Goal: Task Accomplishment & Management: Complete application form

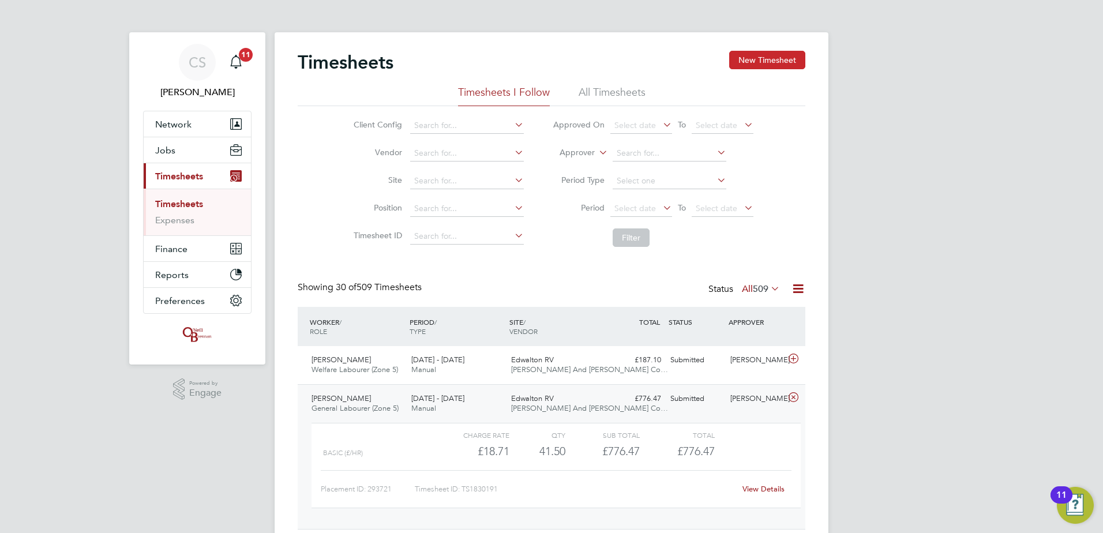
click at [745, 68] on button "New Timesheet" at bounding box center [767, 60] width 76 height 18
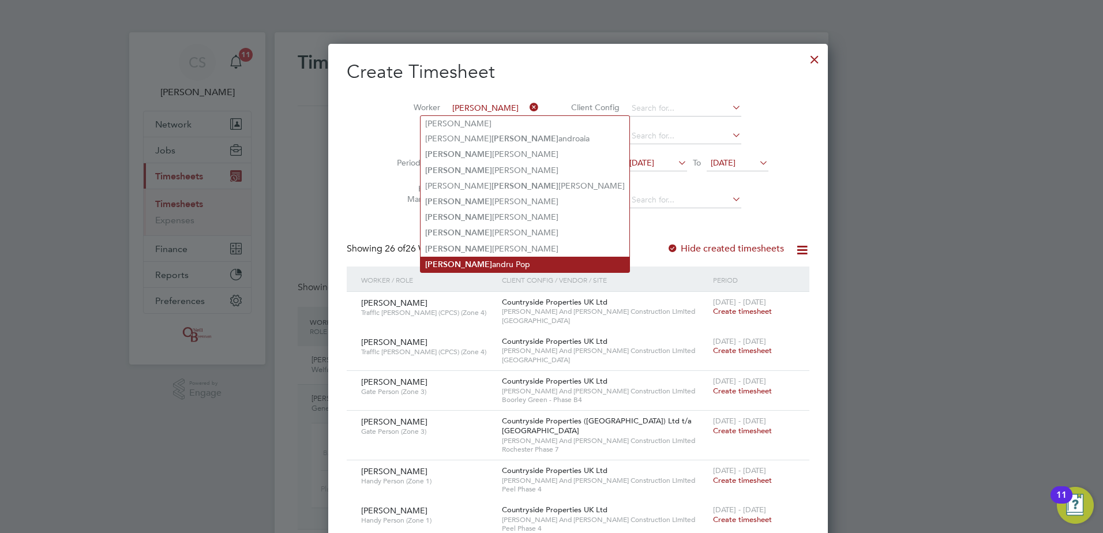
click at [514, 261] on li "Alex andru Pop" at bounding box center [525, 265] width 209 height 16
type input "[PERSON_NAME]"
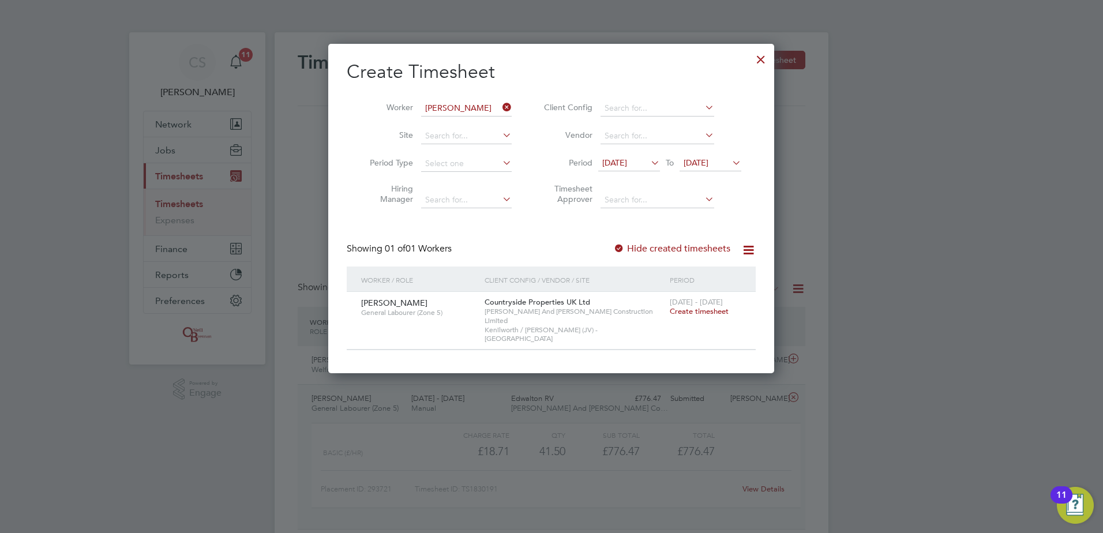
click at [717, 312] on span "Create timesheet" at bounding box center [699, 311] width 59 height 10
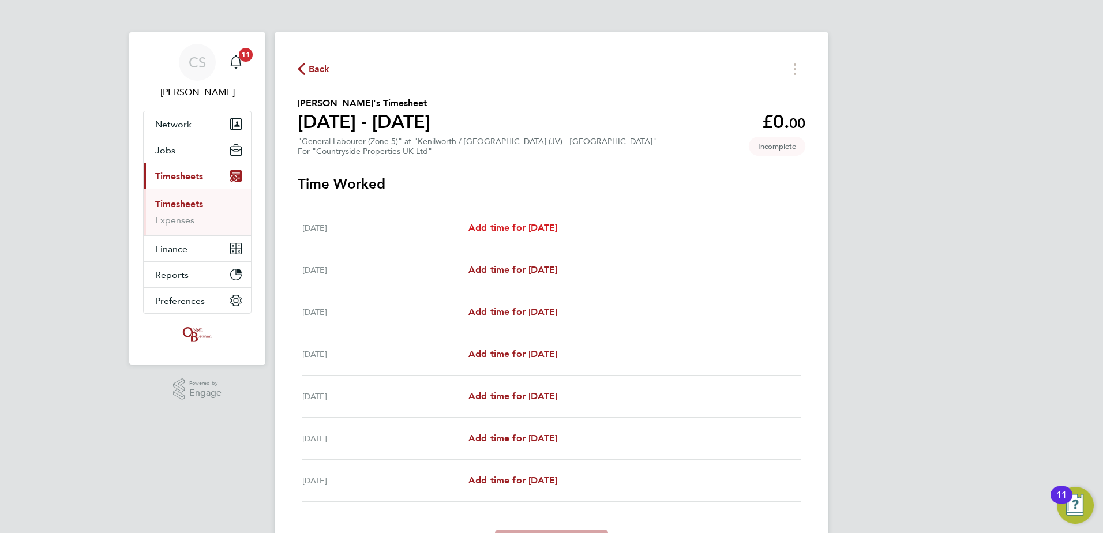
click at [547, 227] on span "Add time for Mon 22 Sep" at bounding box center [512, 227] width 89 height 11
select select "30"
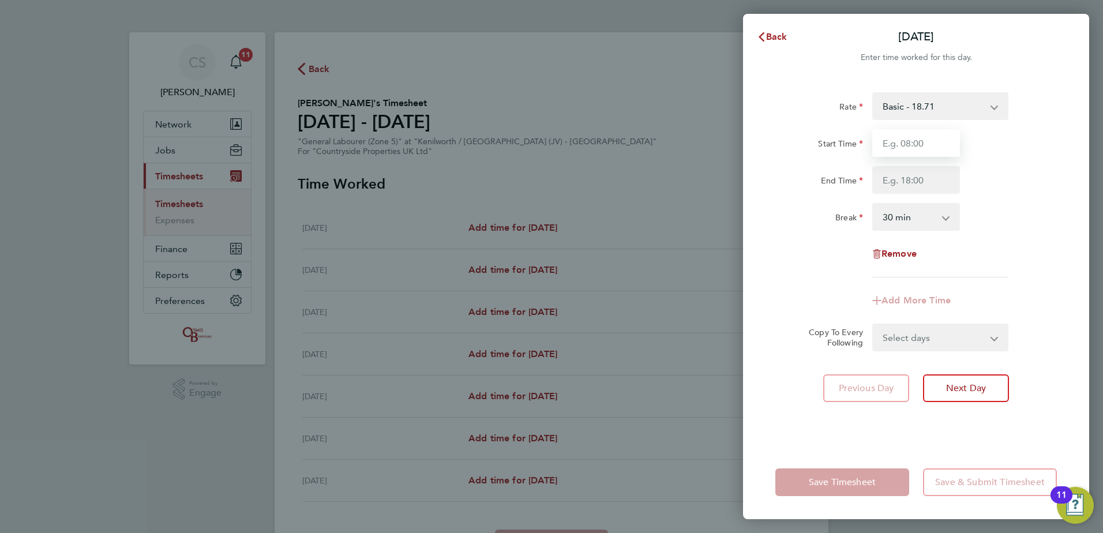
drag, startPoint x: 908, startPoint y: 138, endPoint x: 906, endPoint y: 145, distance: 6.5
click at [906, 140] on input "Start Time" at bounding box center [916, 143] width 88 height 28
type input "06:45"
click at [882, 182] on input "End Time" at bounding box center [916, 180] width 88 height 28
type input "17.3"
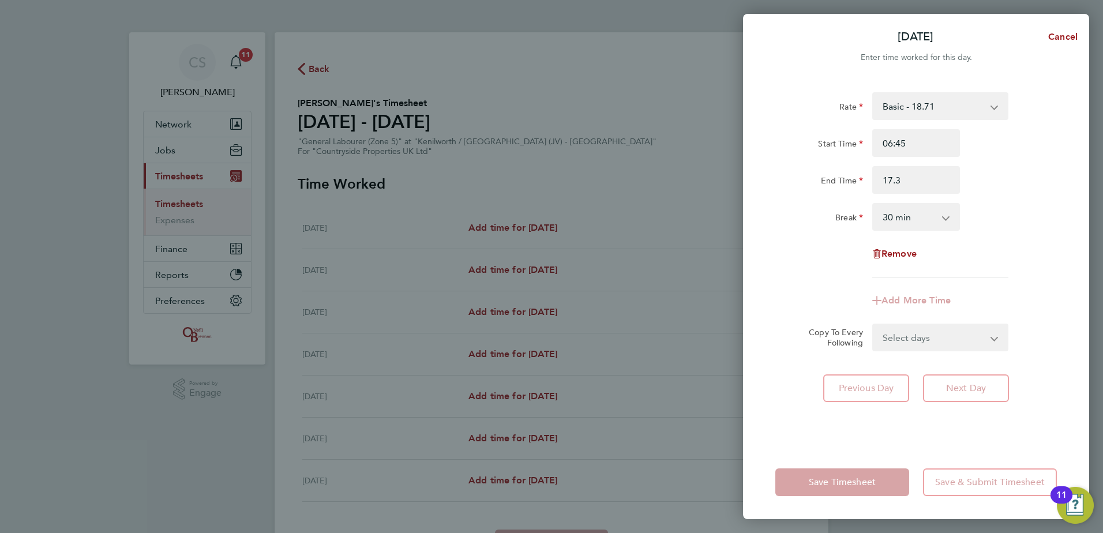
drag, startPoint x: 826, startPoint y: 258, endPoint x: 837, endPoint y: 317, distance: 59.8
click at [826, 258] on div "Remove" at bounding box center [916, 254] width 291 height 28
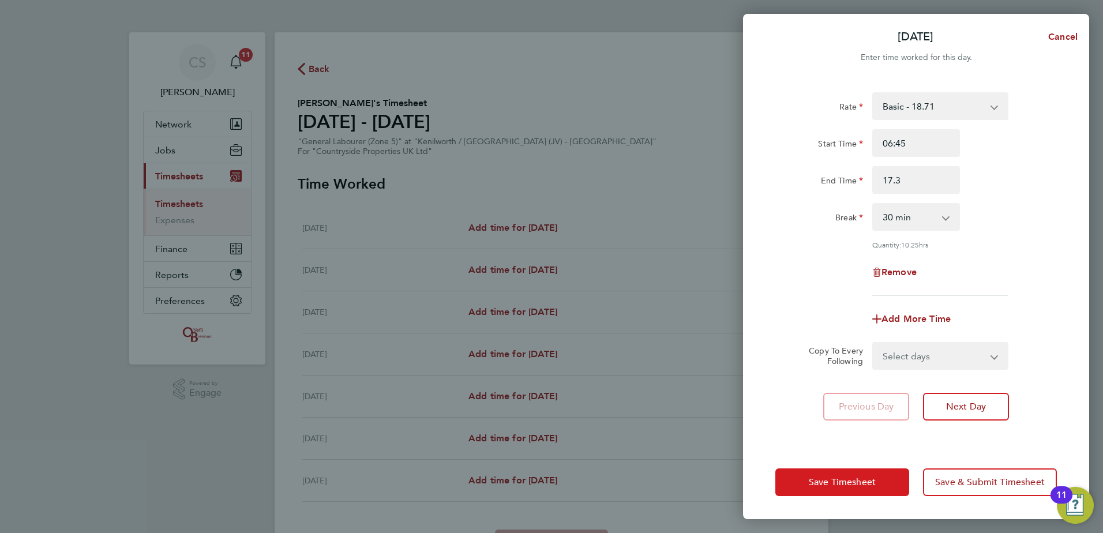
click at [837, 485] on span "Save Timesheet" at bounding box center [842, 483] width 67 height 12
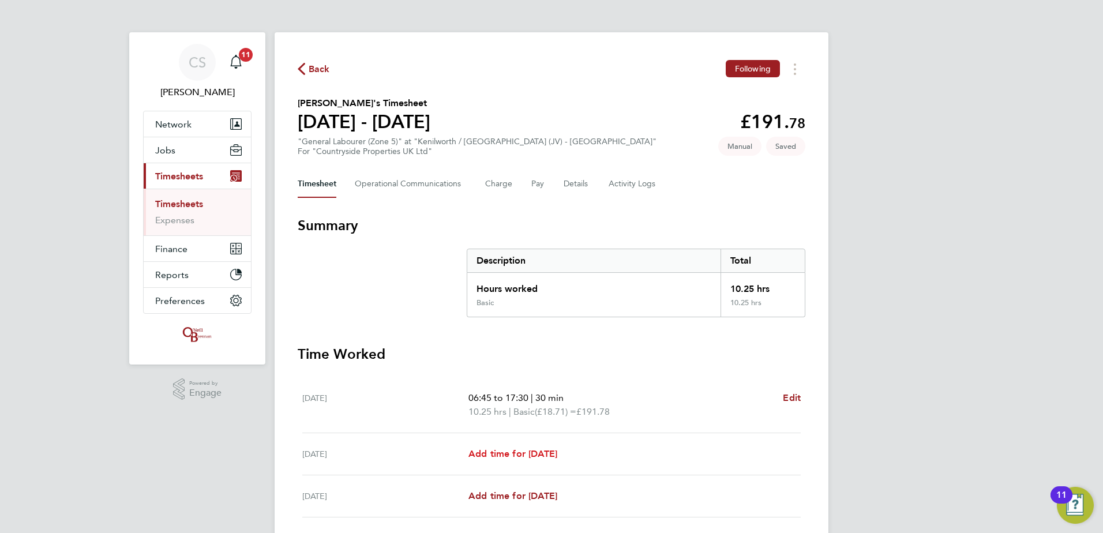
click at [508, 453] on span "Add time for Tue 23 Sep" at bounding box center [512, 453] width 89 height 11
select select "30"
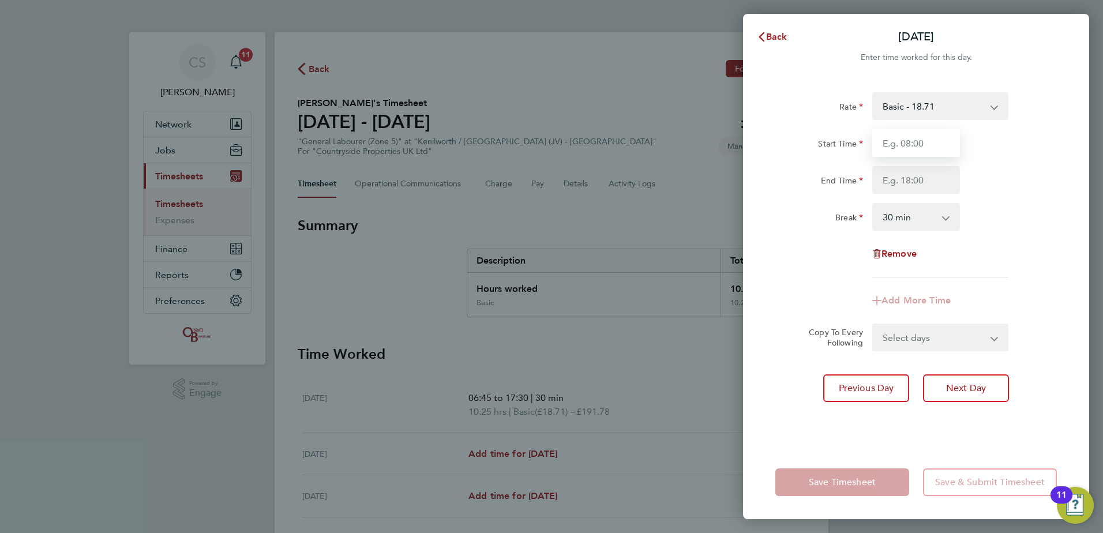
click at [917, 147] on input "Start Time" at bounding box center [916, 143] width 88 height 28
type input "06:00"
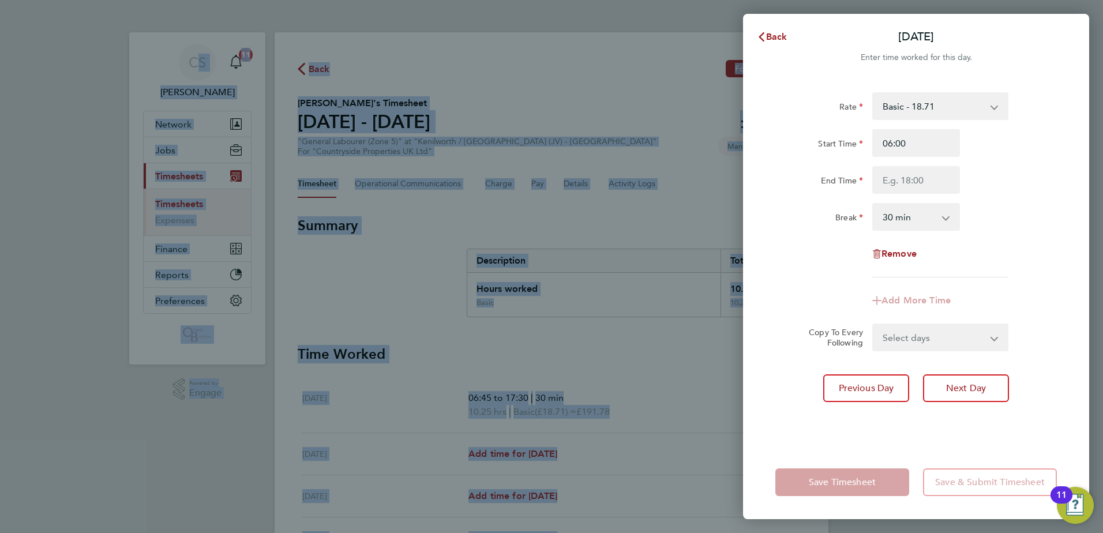
click at [1103, 0] on html "CS Chloe Saffill Notifications 11 Applications: Network Team Members Businesses…" at bounding box center [551, 0] width 1103 height 0
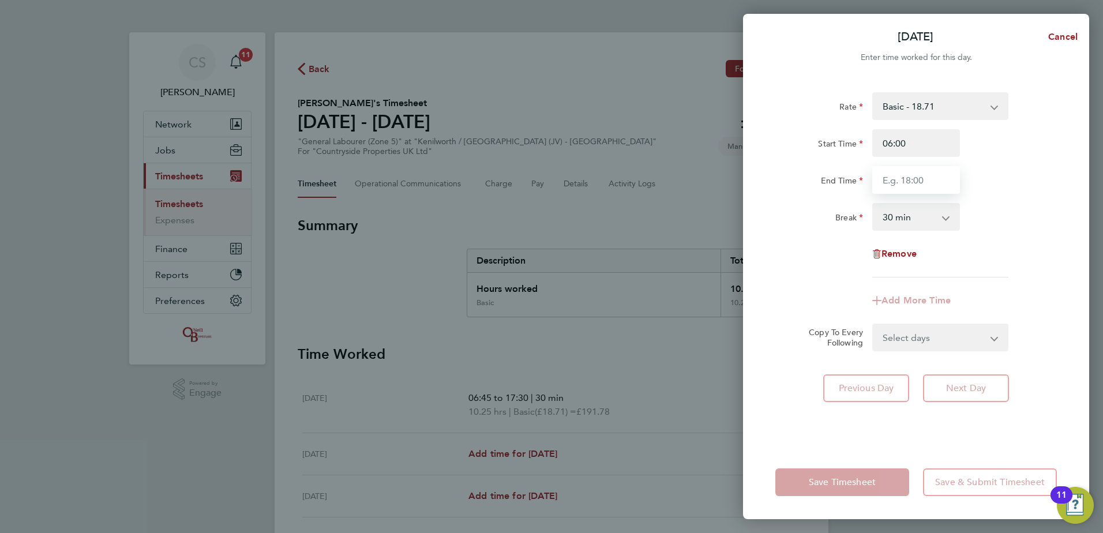
click at [906, 181] on input "End Time" at bounding box center [916, 180] width 88 height 28
type input "18:00"
click at [791, 236] on div "Rate Basic - 18.71 Start Time 06:00 End Time 18:00 Break 0 min 15 min 30 min 45…" at bounding box center [916, 184] width 282 height 185
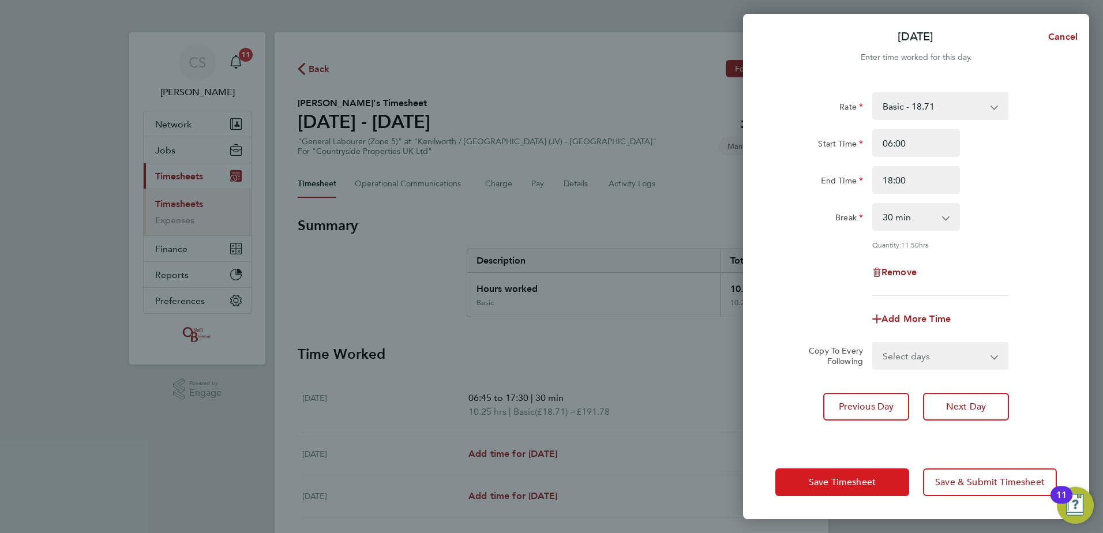
click at [837, 479] on span "Save Timesheet" at bounding box center [842, 483] width 67 height 12
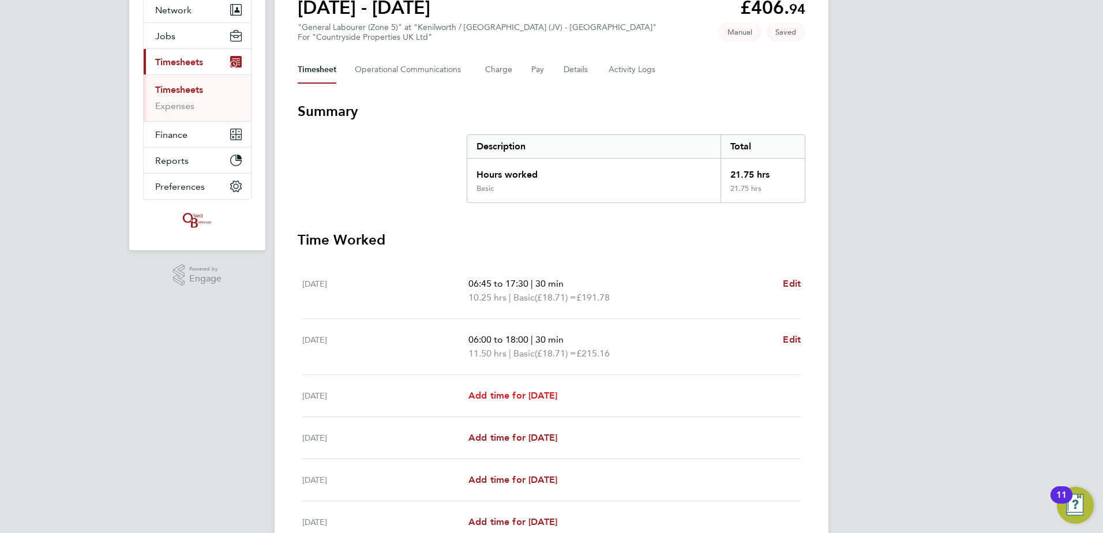
scroll to position [115, 0]
click at [516, 389] on span "Add time for Wed 24 Sep" at bounding box center [512, 394] width 89 height 11
select select "30"
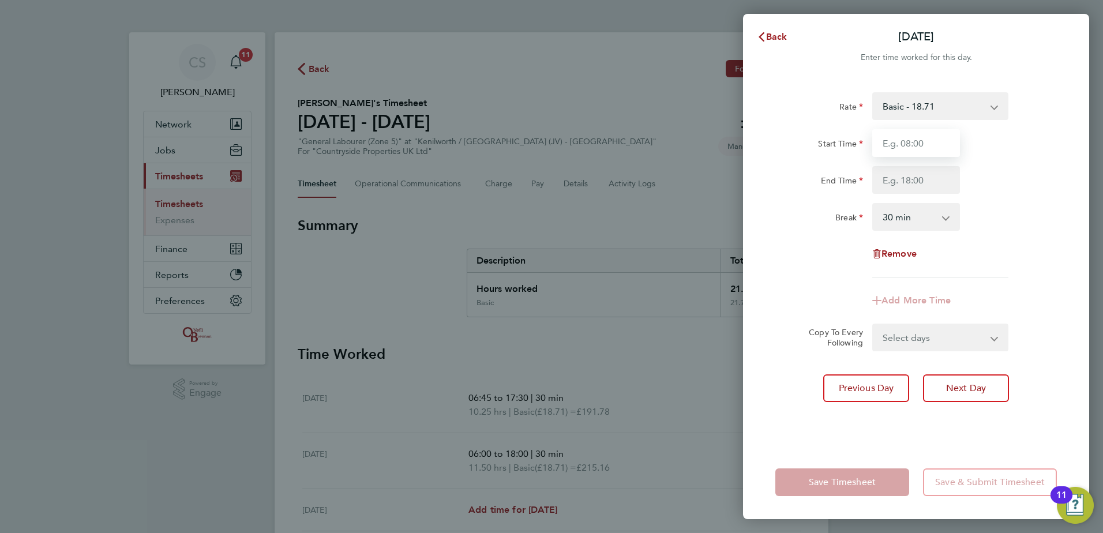
drag, startPoint x: 903, startPoint y: 136, endPoint x: 905, endPoint y: 145, distance: 9.0
click at [904, 140] on input "Start Time" at bounding box center [916, 143] width 88 height 28
type input "06:45"
click at [999, 216] on div "Break 0 min 15 min 30 min 45 min 60 min 75 min 90 min" at bounding box center [916, 217] width 291 height 28
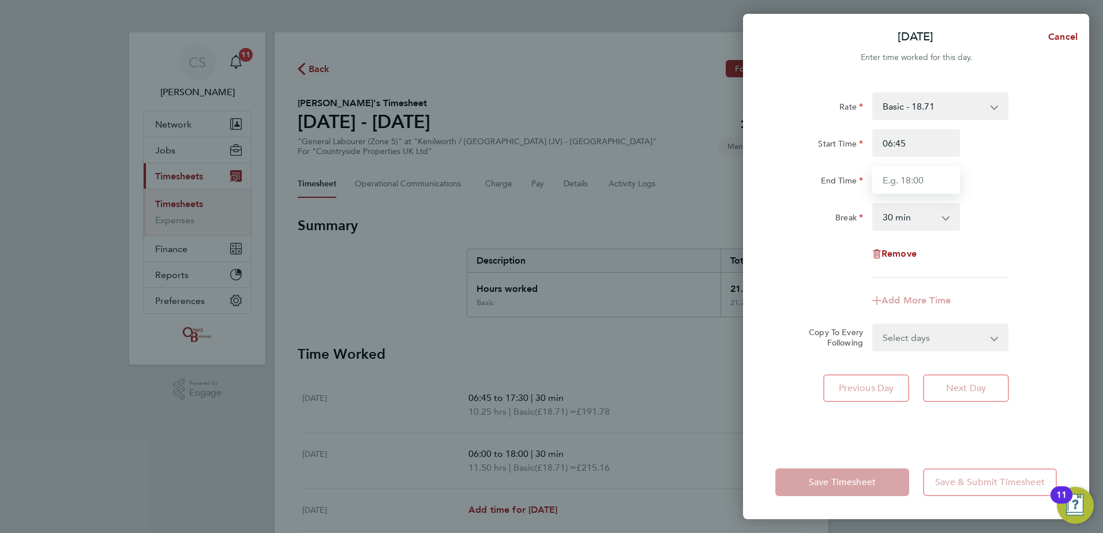
click at [876, 184] on input "End Time" at bounding box center [916, 180] width 88 height 28
type input "17:15"
click at [1048, 182] on div "End Time 17:15" at bounding box center [916, 180] width 291 height 28
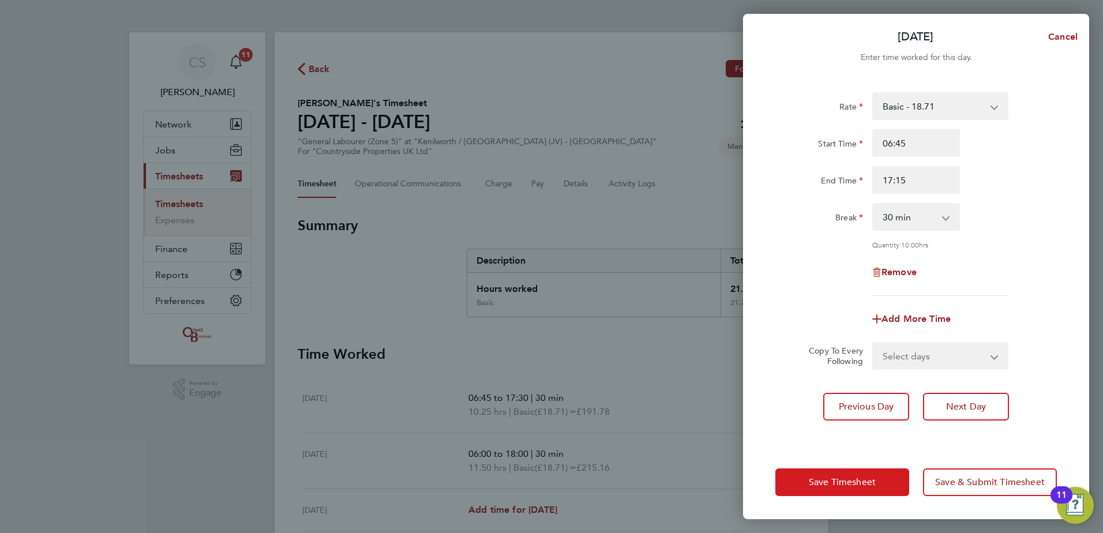
click at [845, 478] on span "Save Timesheet" at bounding box center [842, 483] width 67 height 12
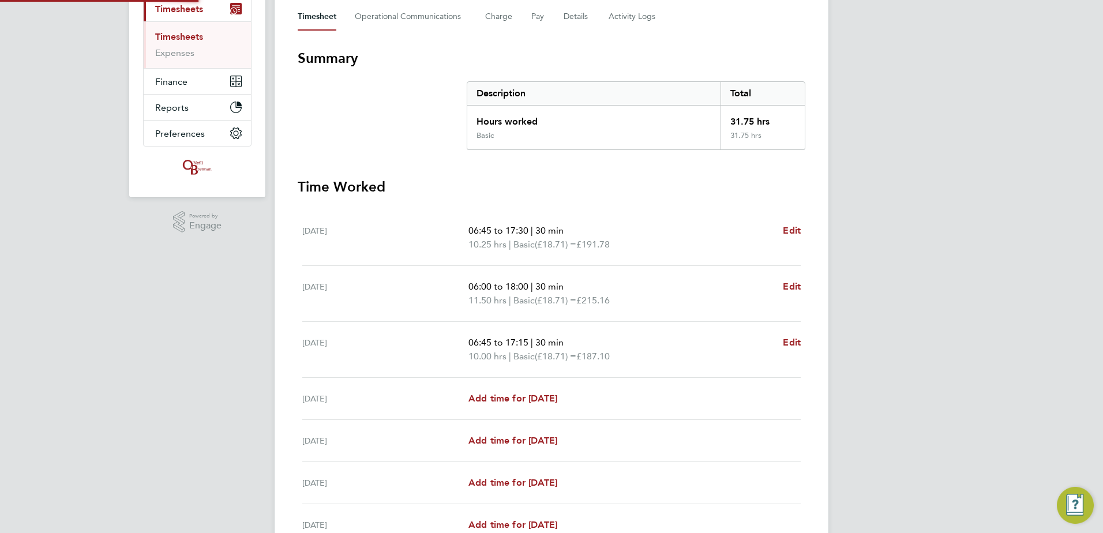
scroll to position [173, 0]
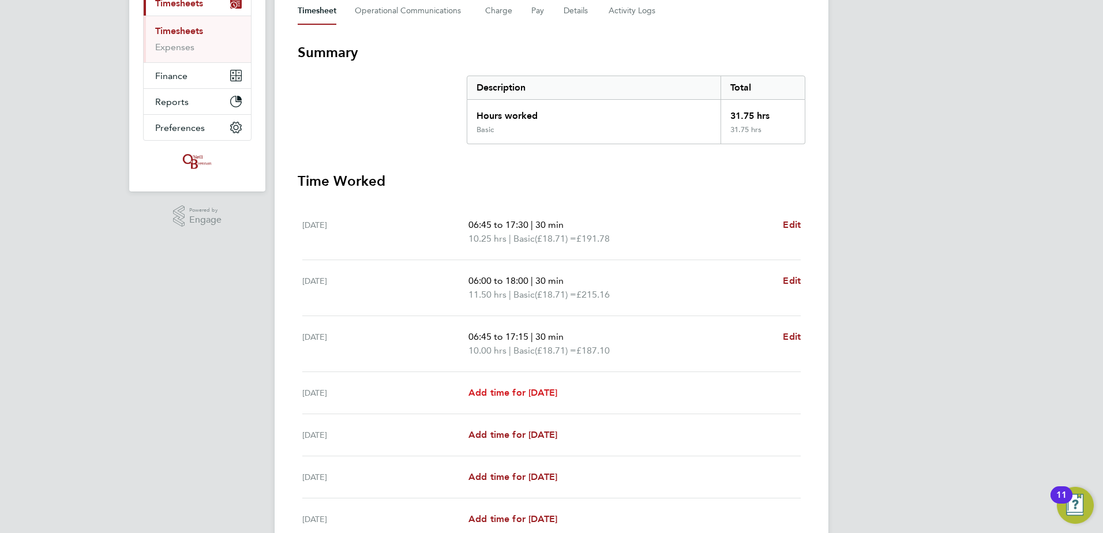
click at [500, 389] on span "Add time for Thu 25 Sep" at bounding box center [512, 392] width 89 height 11
select select "30"
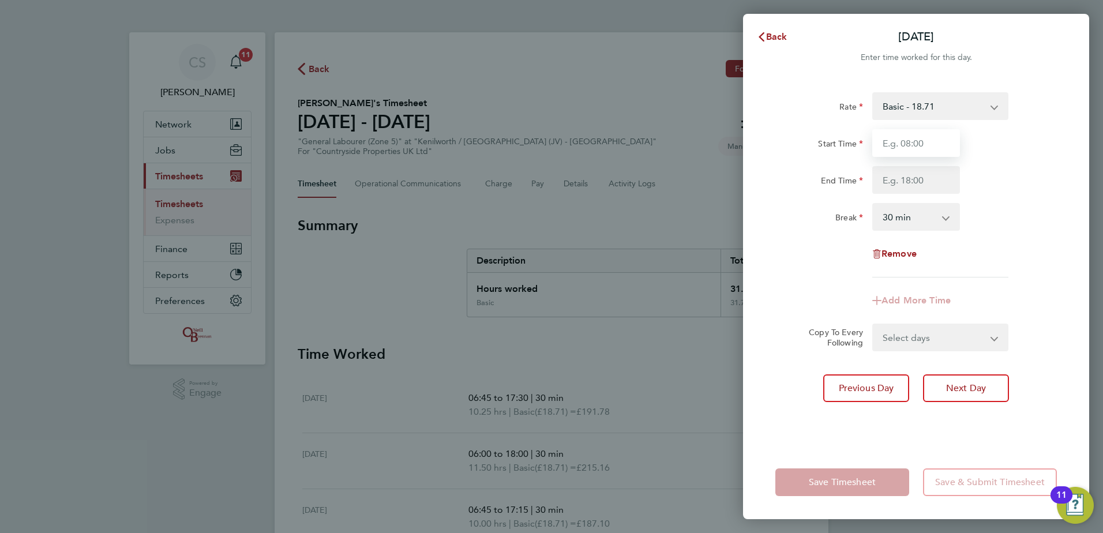
click at [915, 152] on input "Start Time" at bounding box center [916, 143] width 88 height 28
type input "06:45"
click at [981, 187] on div "End Time" at bounding box center [916, 180] width 291 height 28
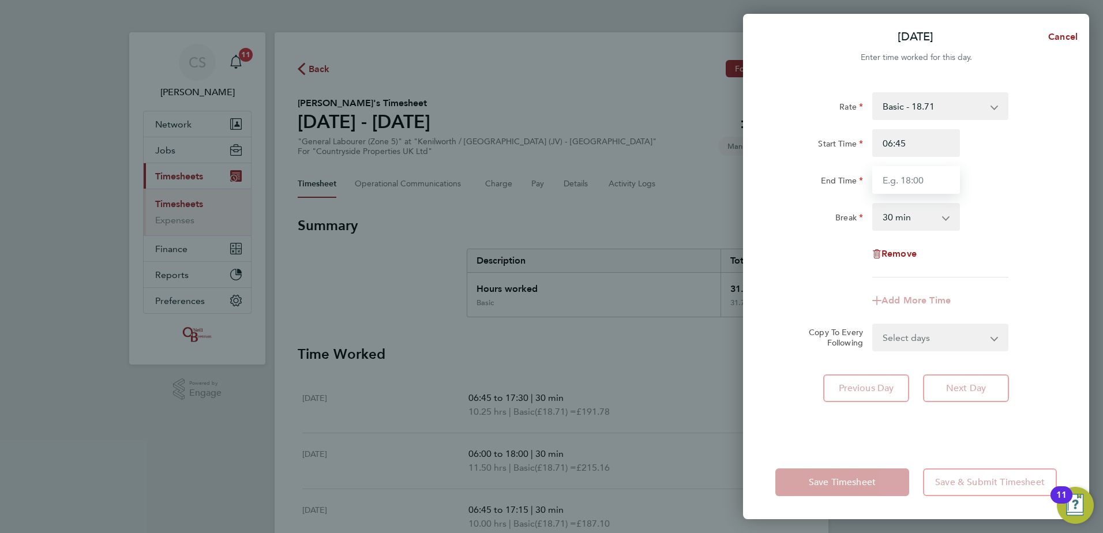
click at [903, 177] on input "End Time" at bounding box center [916, 180] width 88 height 28
type input "17:15"
click at [1037, 132] on div "Start Time 06:45" at bounding box center [916, 143] width 291 height 28
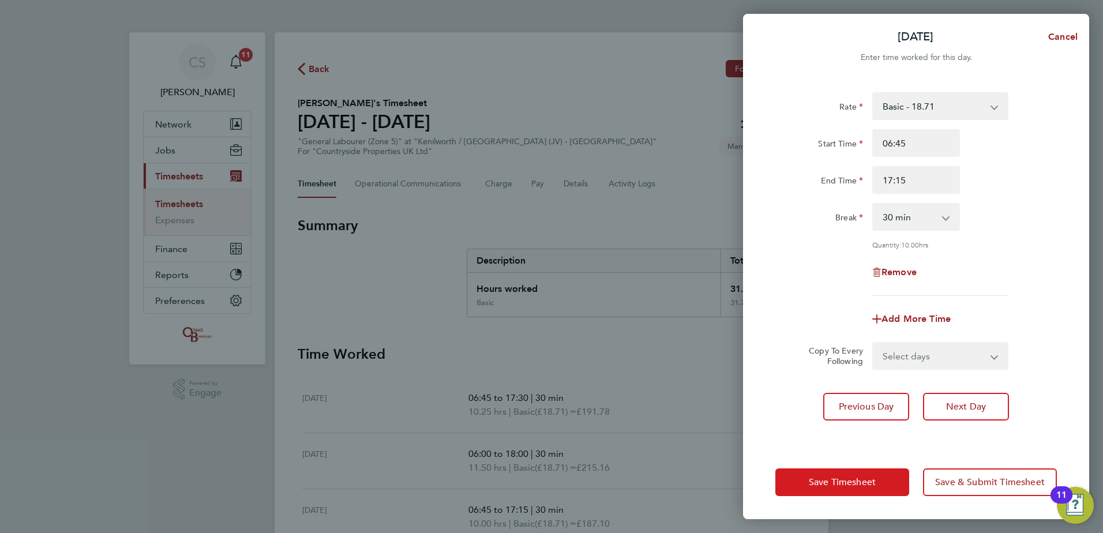
click at [814, 478] on span "Save Timesheet" at bounding box center [842, 483] width 67 height 12
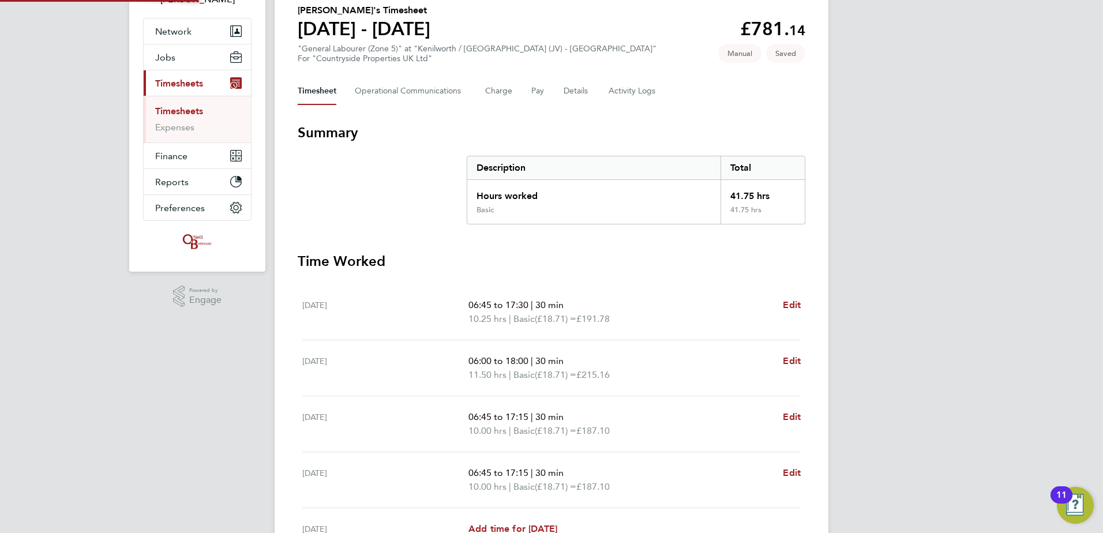
scroll to position [173, 0]
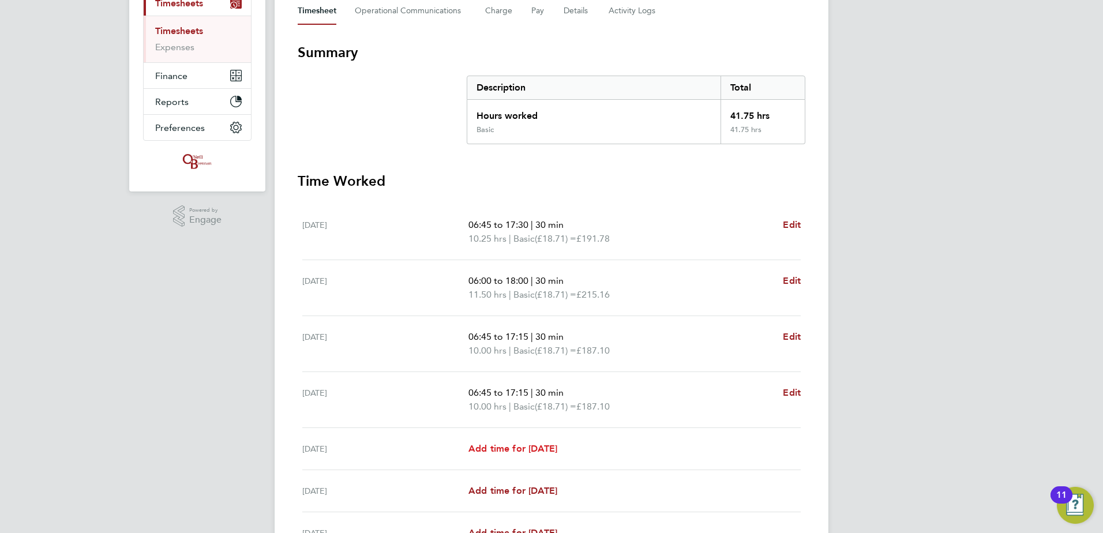
click at [539, 452] on span "Add time for Fri 26 Sep" at bounding box center [512, 448] width 89 height 11
select select "30"
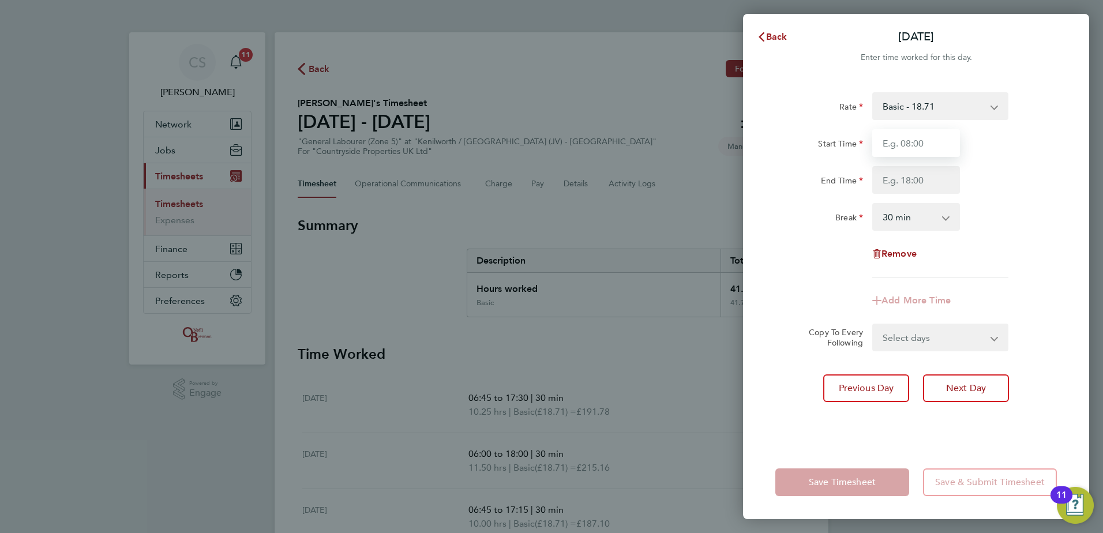
click at [902, 150] on input "Start Time" at bounding box center [916, 143] width 88 height 28
type input "06:45"
click at [1021, 179] on div "End Time" at bounding box center [916, 180] width 291 height 28
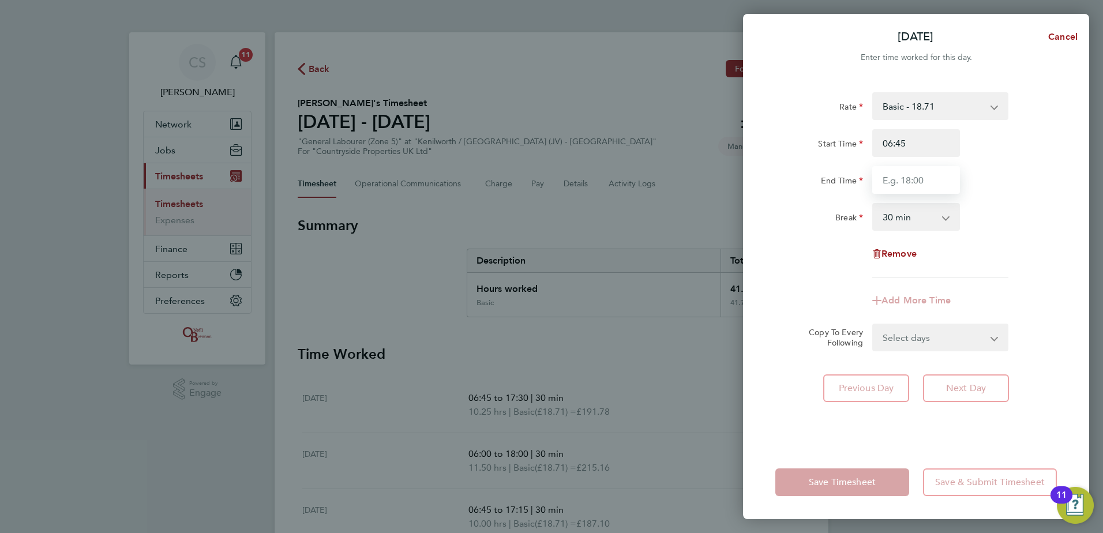
click at [919, 178] on input "End Time" at bounding box center [916, 180] width 88 height 28
type input "17:15"
click at [1019, 203] on div "Rate Basic - 18.71 Start Time 06:45 End Time 17:15 Break 0 min 15 min 30 min 45…" at bounding box center [916, 184] width 282 height 185
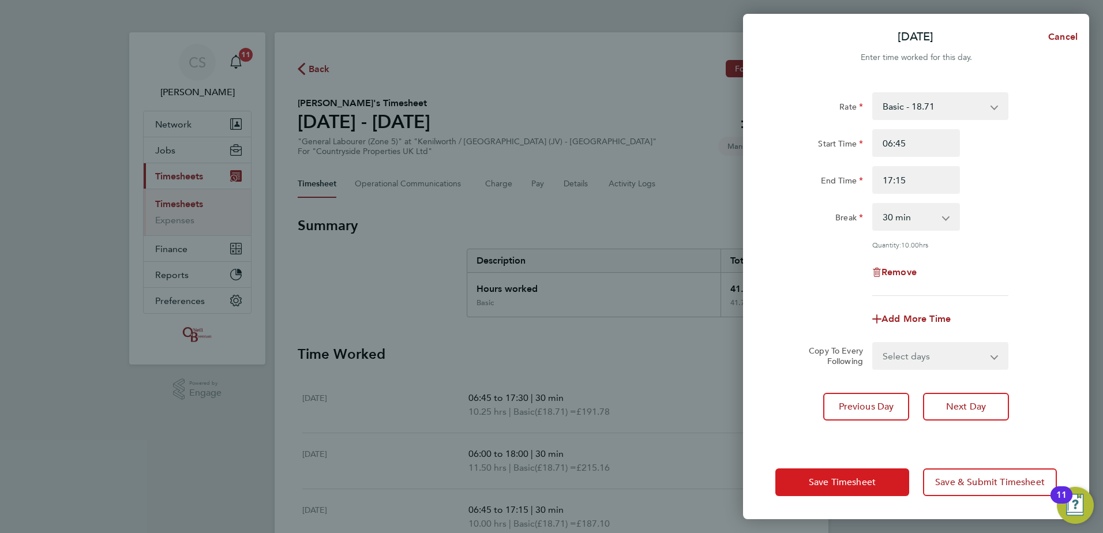
drag, startPoint x: 807, startPoint y: 481, endPoint x: 703, endPoint y: 359, distance: 159.6
click at [807, 479] on button "Save Timesheet" at bounding box center [842, 482] width 134 height 28
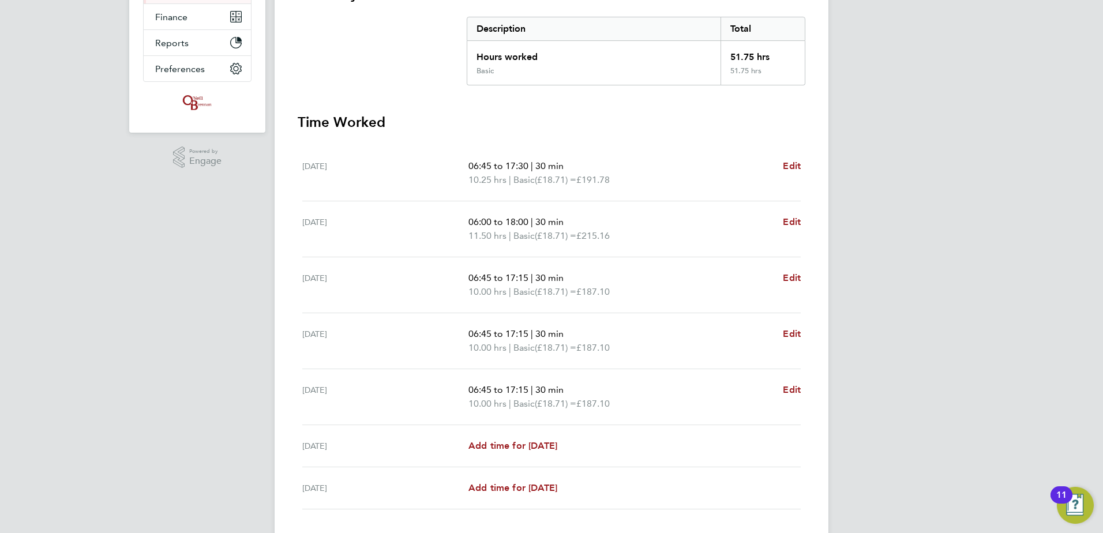
scroll to position [288, 0]
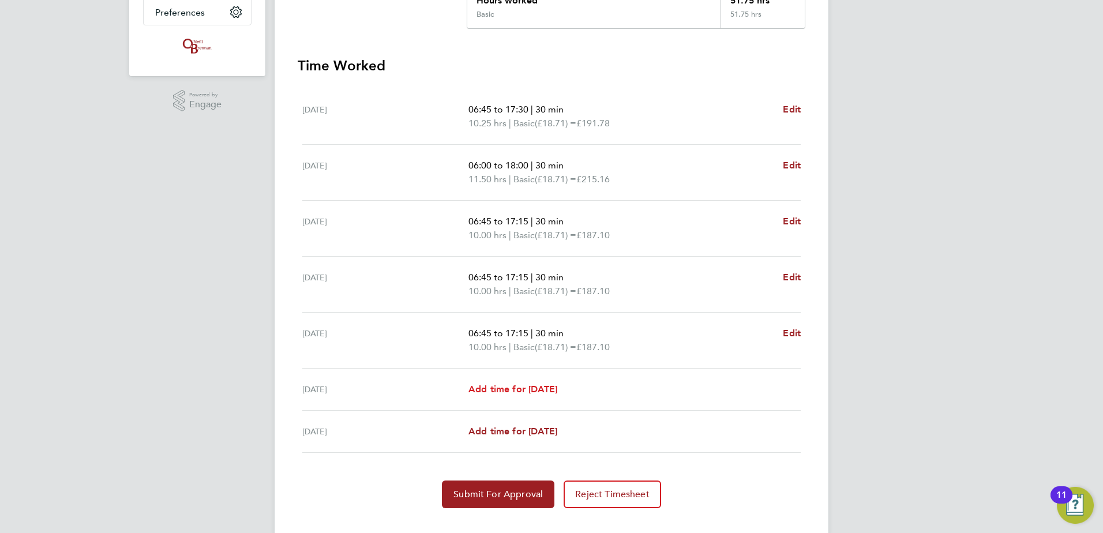
click at [523, 391] on span "Add time for Sat 27 Sep" at bounding box center [512, 389] width 89 height 11
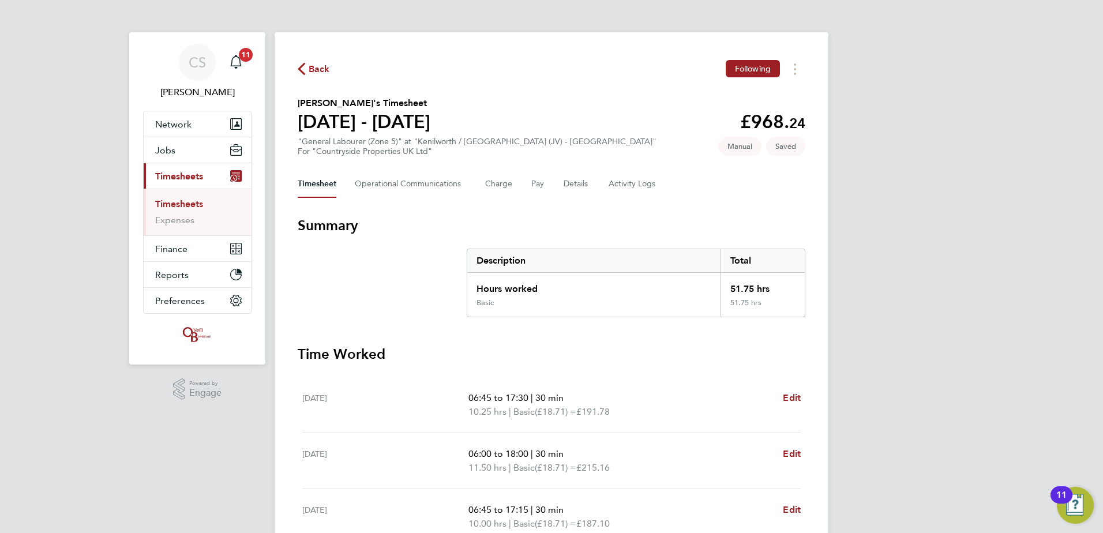
select select "30"
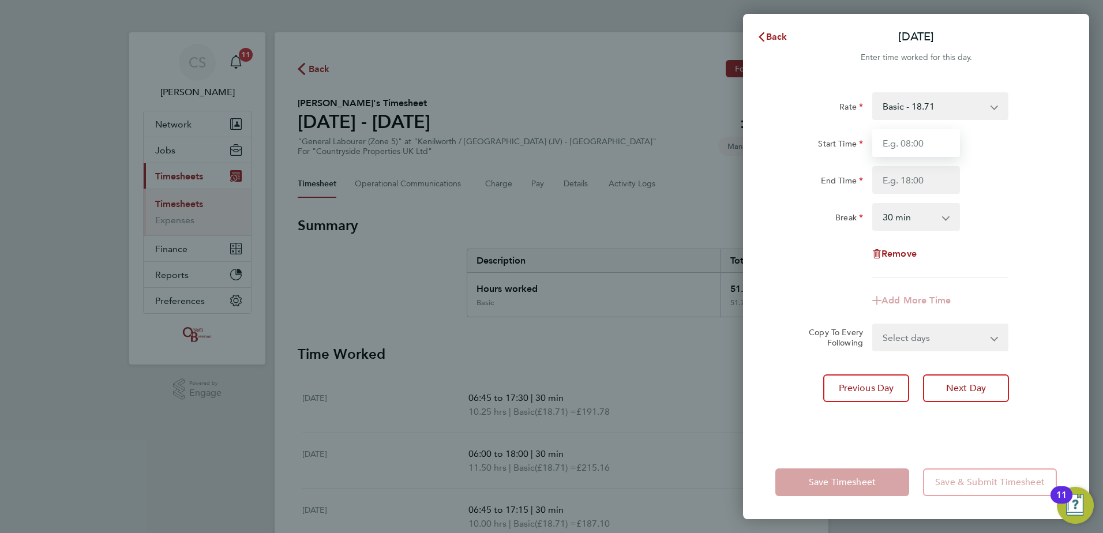
click at [908, 143] on input "Start Time" at bounding box center [916, 143] width 88 height 28
type input "07:50"
click at [984, 276] on app-timesheet-line-form-group "Rate Basic - 18.71 Start Time 07:50 End Time Break 0 min 15 min 30 min 45 min 6…" at bounding box center [916, 203] width 282 height 222
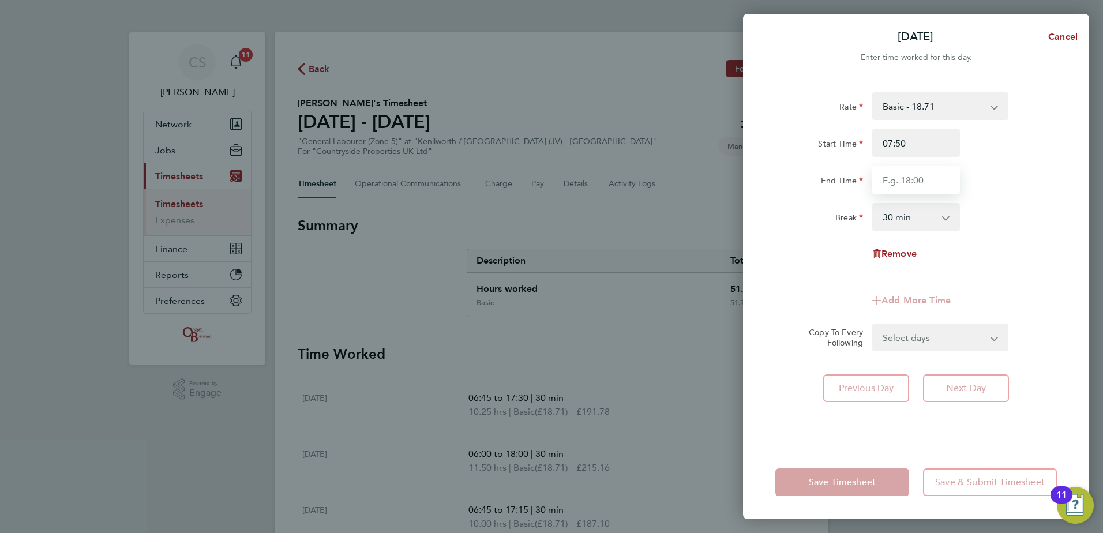
click at [884, 179] on input "End Time" at bounding box center [916, 180] width 88 height 28
type input "16:30"
click at [1001, 288] on app-timesheet-line-form-group "Rate Basic - 18.71 Start Time 07:50 End Time 16:30 Break 0 min 15 min 30 min 45…" at bounding box center [916, 203] width 282 height 222
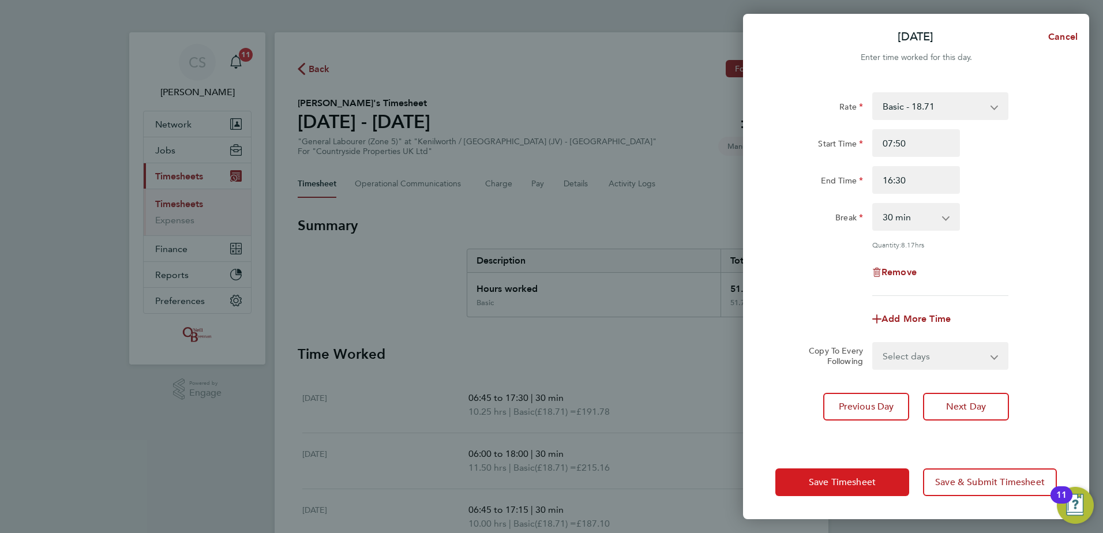
click at [804, 470] on button "Save Timesheet" at bounding box center [842, 482] width 134 height 28
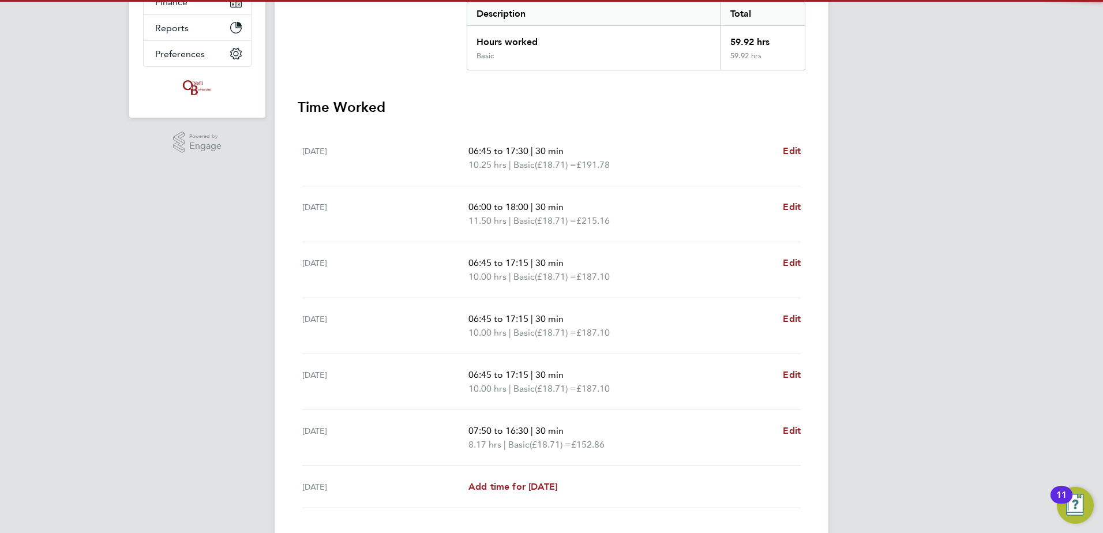
scroll to position [324, 0]
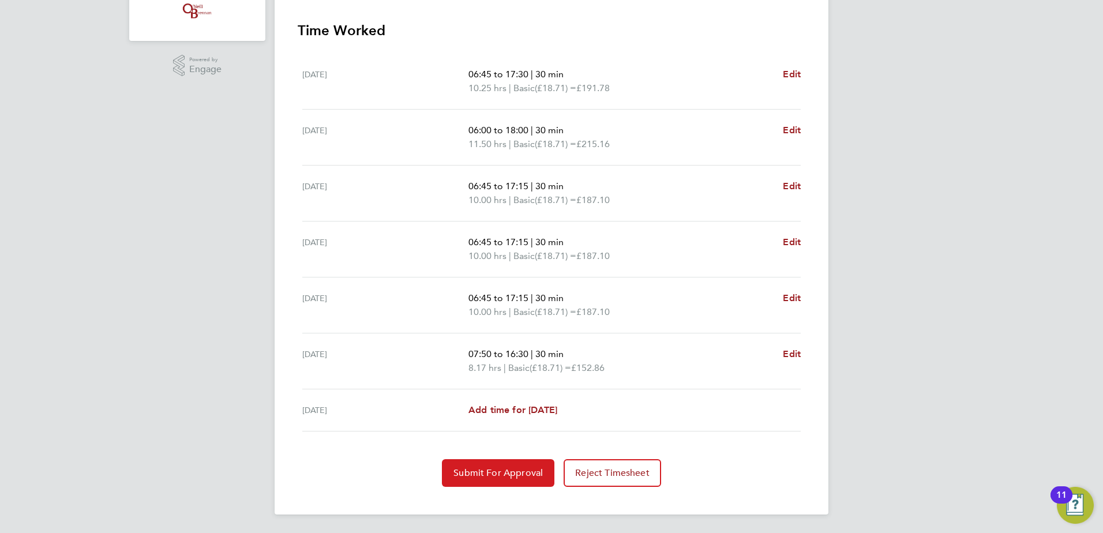
click at [503, 470] on span "Submit For Approval" at bounding box center [497, 473] width 89 height 12
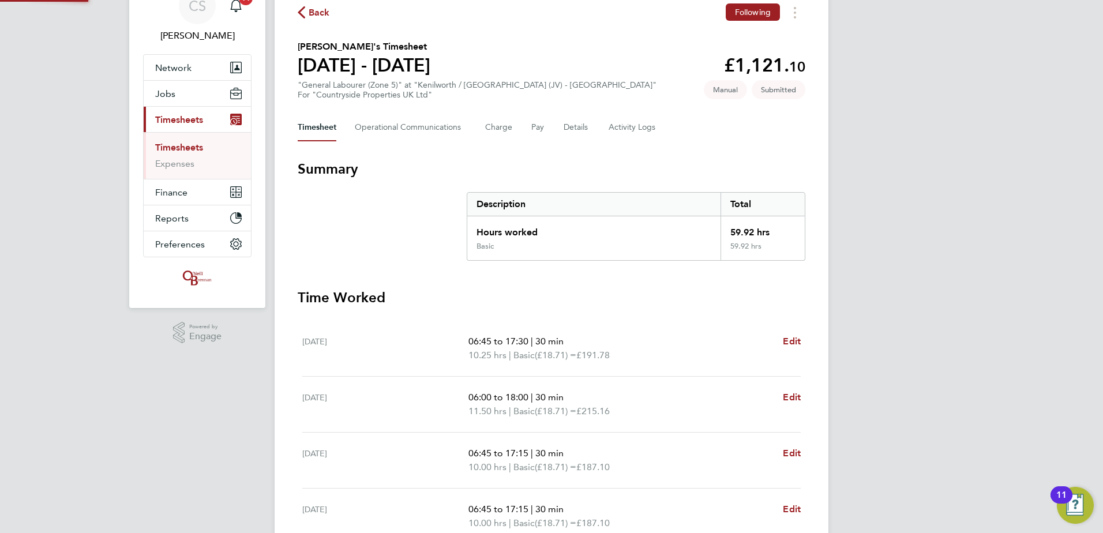
scroll to position [0, 0]
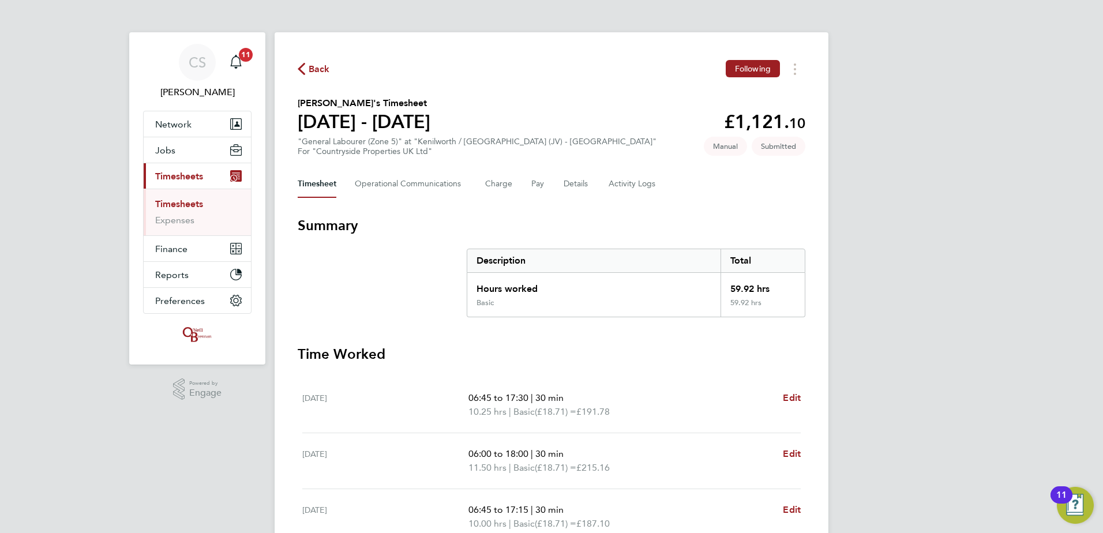
drag, startPoint x: 530, startPoint y: 220, endPoint x: 292, endPoint y: 55, distance: 289.7
click at [292, 55] on div "Back Following Alexandru Pop's Timesheet 22 - 28 Sept 2025 £1,121. 10 "General …" at bounding box center [552, 435] width 554 height 806
click at [303, 67] on icon "button" at bounding box center [302, 69] width 8 height 12
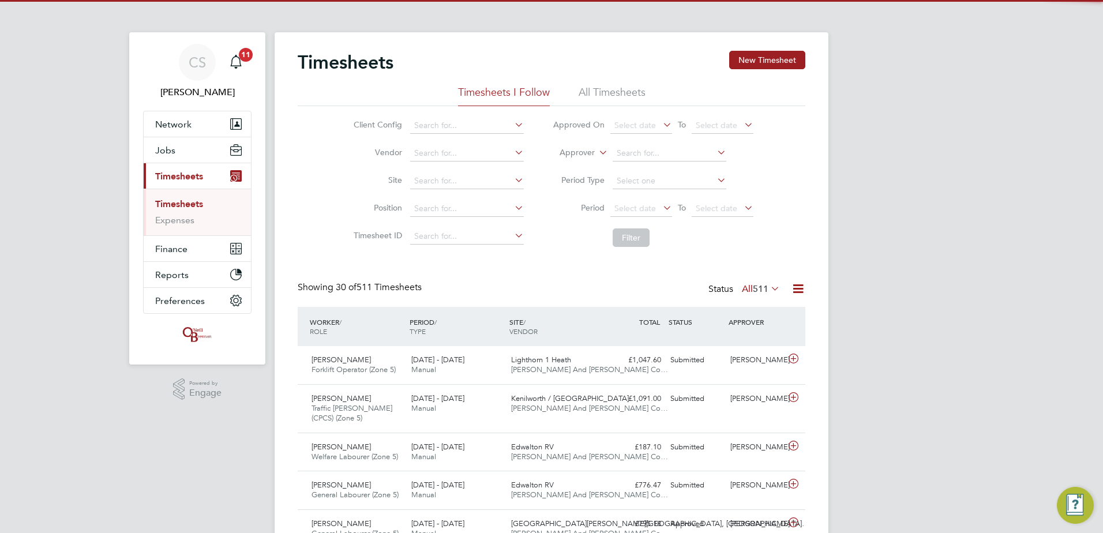
scroll to position [29, 100]
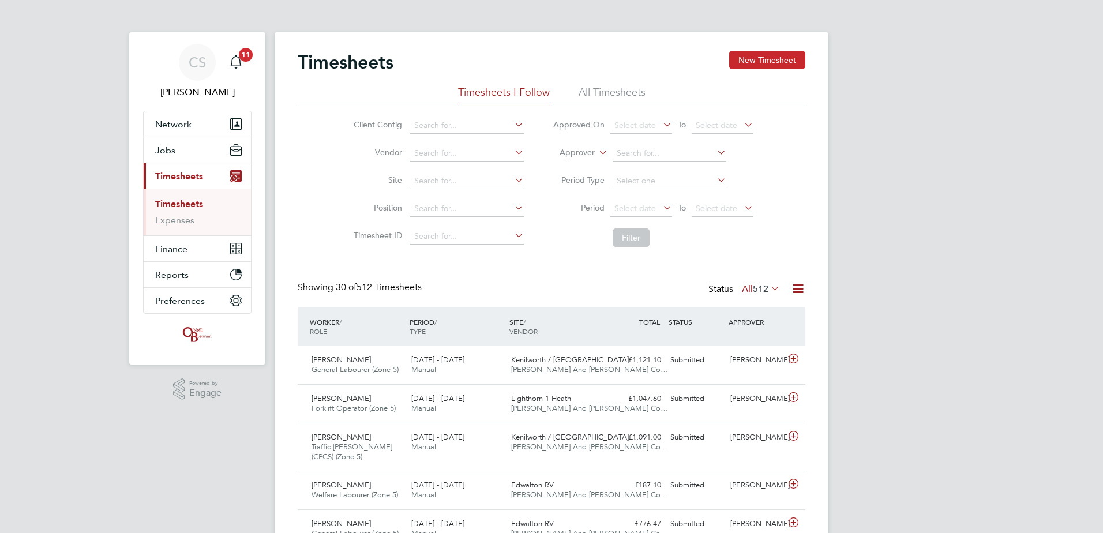
click at [779, 61] on button "New Timesheet" at bounding box center [767, 60] width 76 height 18
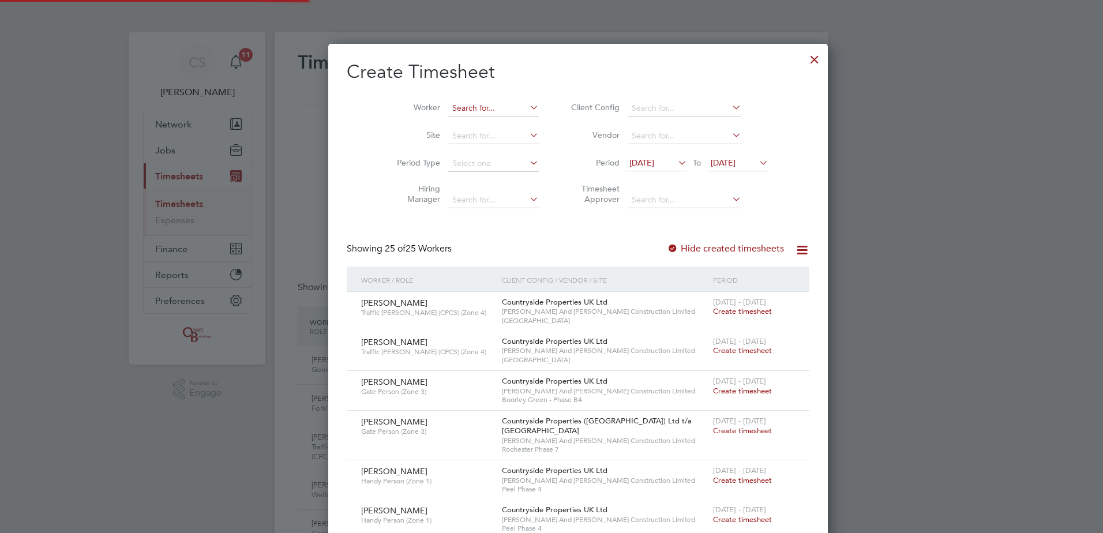
click at [448, 105] on input at bounding box center [493, 108] width 91 height 16
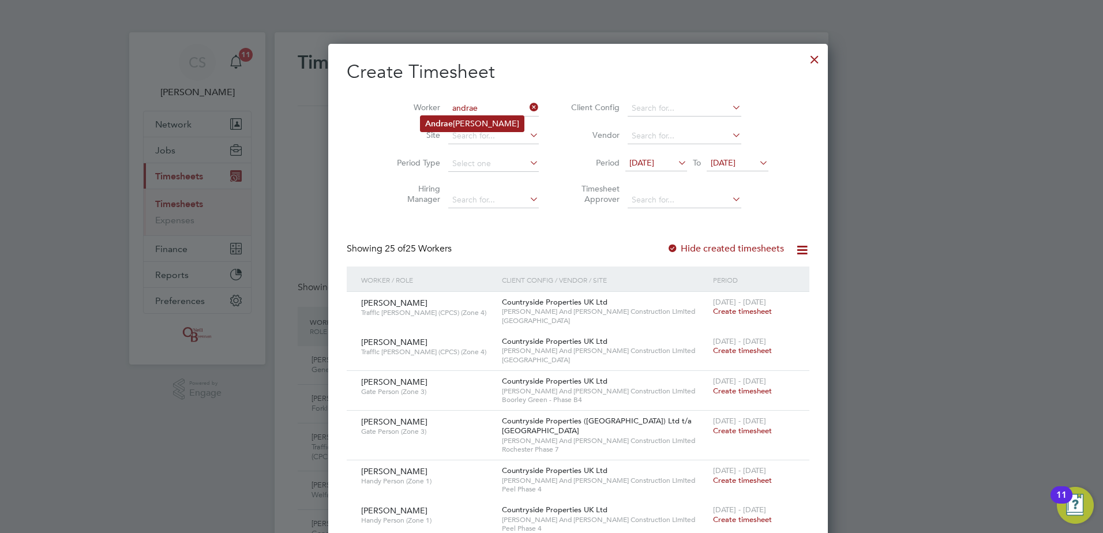
click at [490, 125] on li "Andrae Frazer" at bounding box center [472, 124] width 103 height 16
type input "Andrae Frazer"
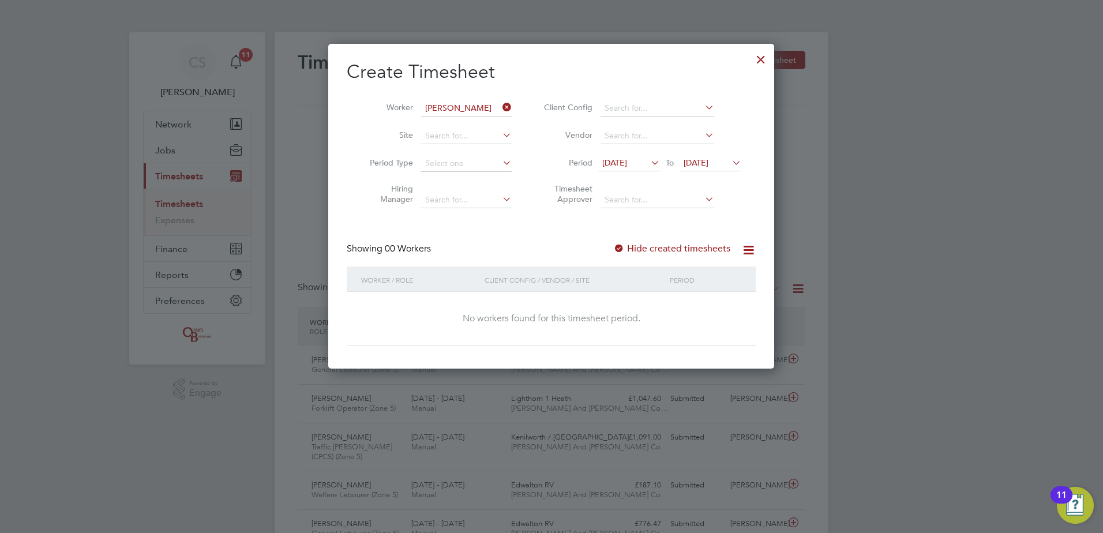
click at [700, 249] on label "Hide created timesheets" at bounding box center [671, 249] width 117 height 12
click at [700, 248] on label "Hide created timesheets" at bounding box center [671, 249] width 117 height 12
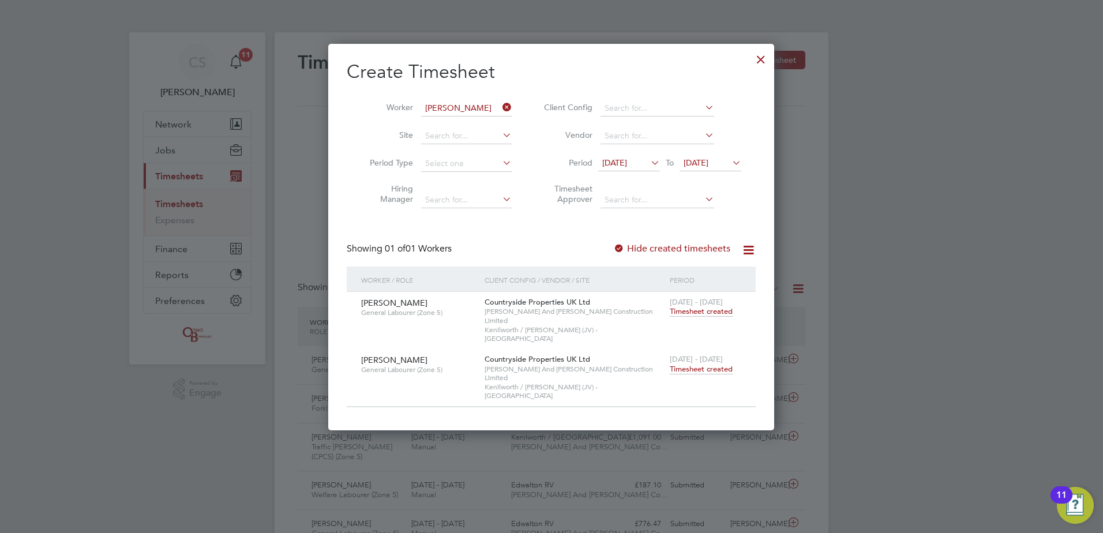
click at [714, 364] on span "Timesheet created" at bounding box center [701, 369] width 63 height 10
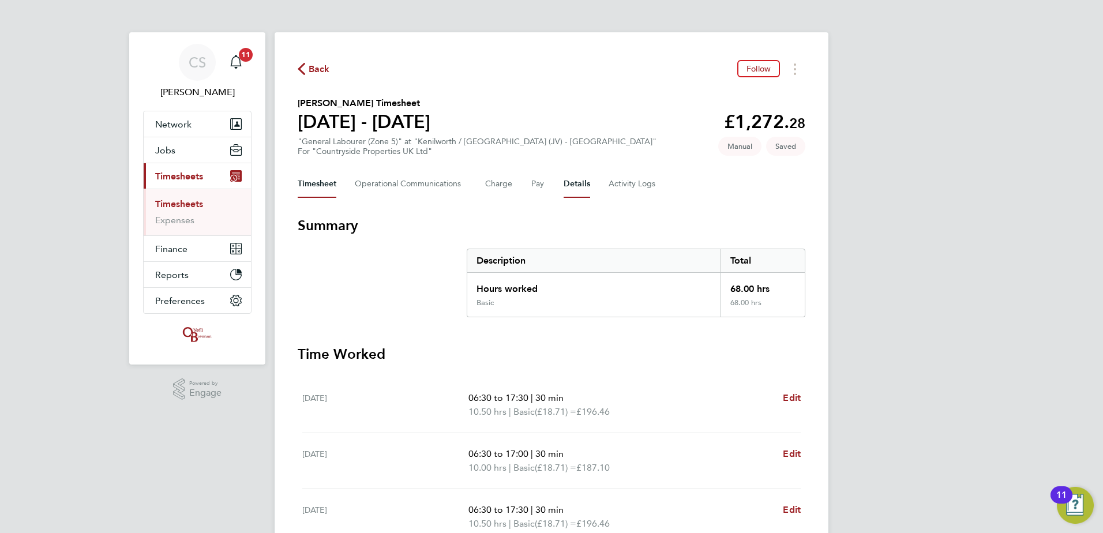
click at [570, 194] on button "Details" at bounding box center [577, 184] width 27 height 28
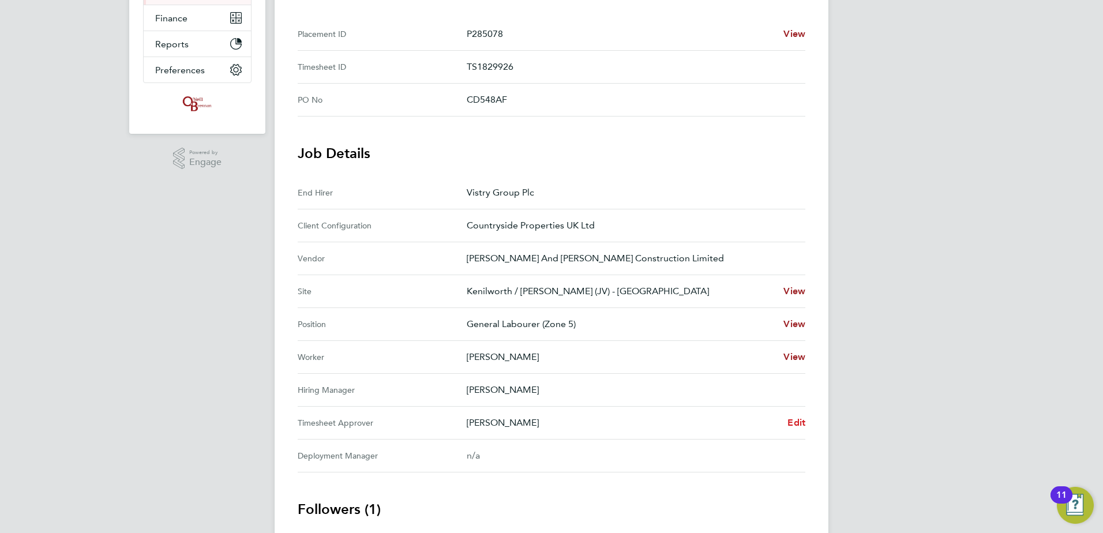
click at [793, 417] on span "Edit" at bounding box center [797, 422] width 18 height 11
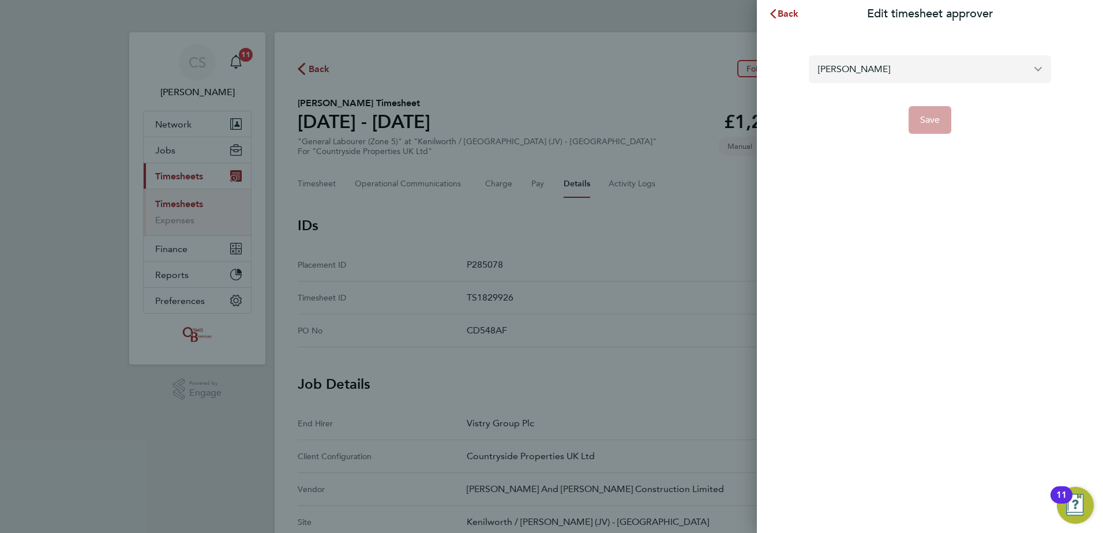
click at [905, 68] on input "Andy Harper" at bounding box center [930, 68] width 242 height 27
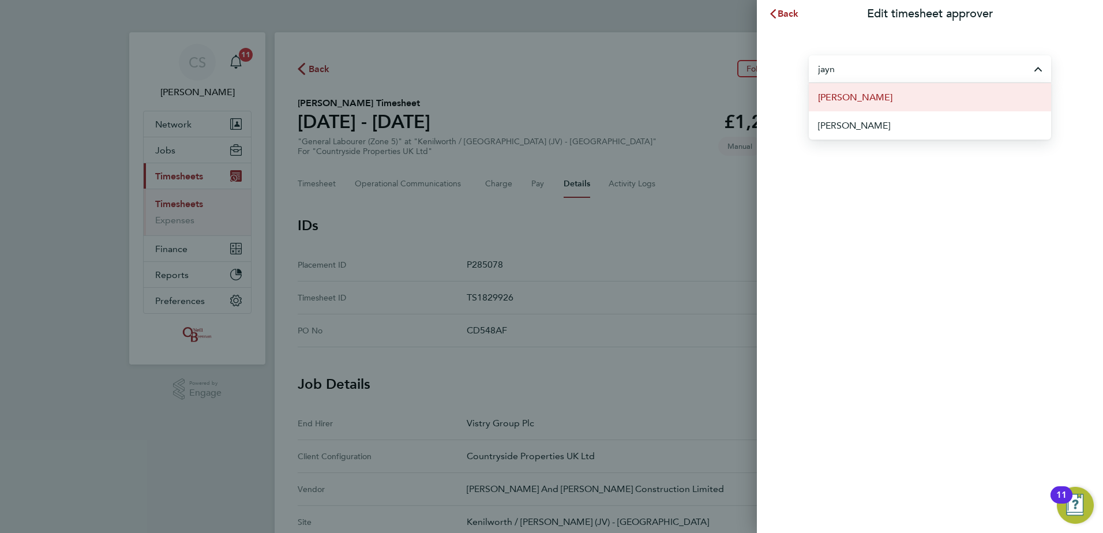
click at [892, 107] on li "[PERSON_NAME]" at bounding box center [930, 97] width 242 height 28
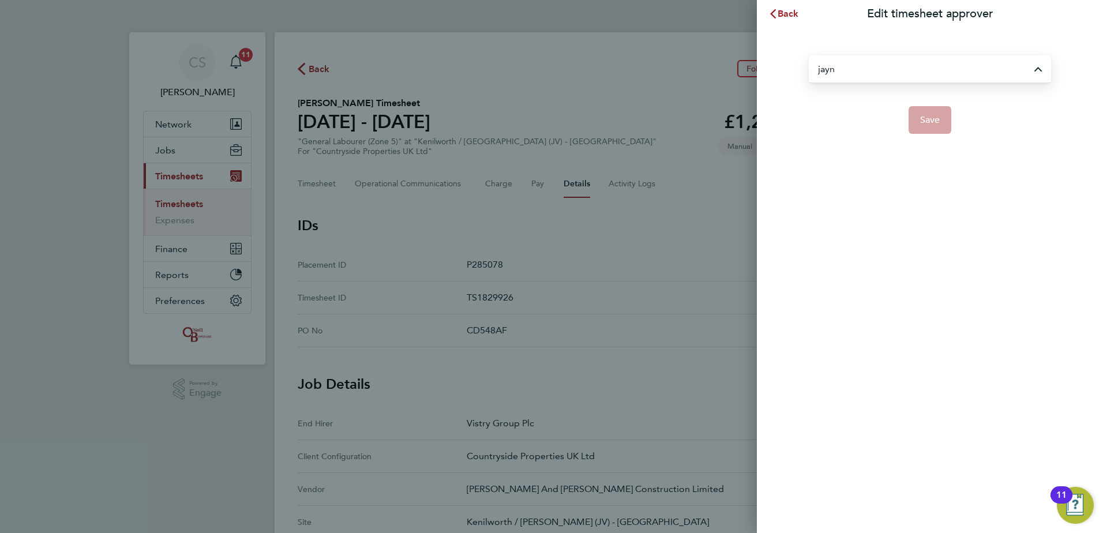
type input "[PERSON_NAME]"
click at [921, 126] on button "Save" at bounding box center [930, 120] width 43 height 28
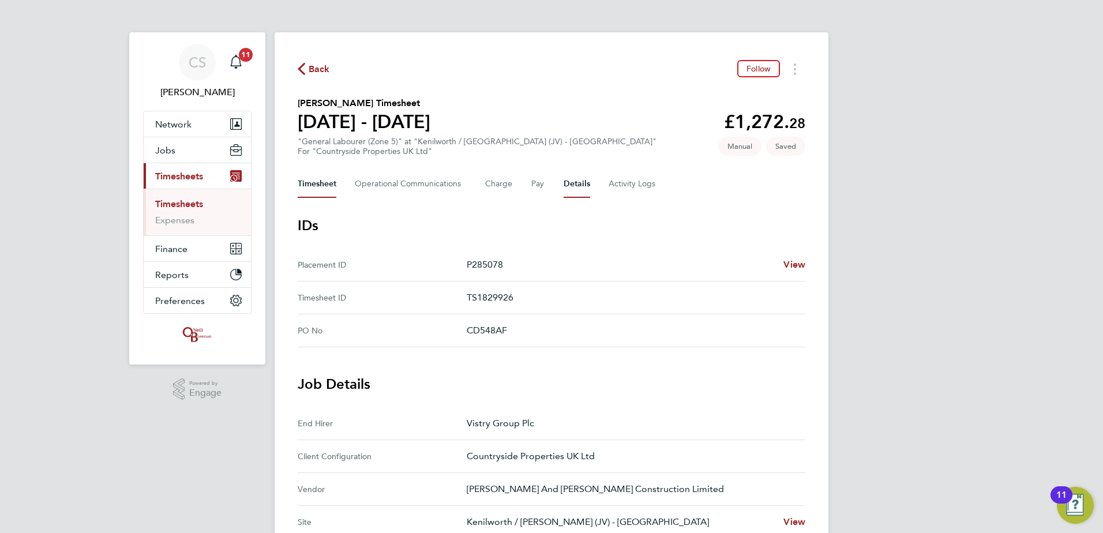
click at [314, 193] on button "Timesheet" at bounding box center [317, 184] width 39 height 28
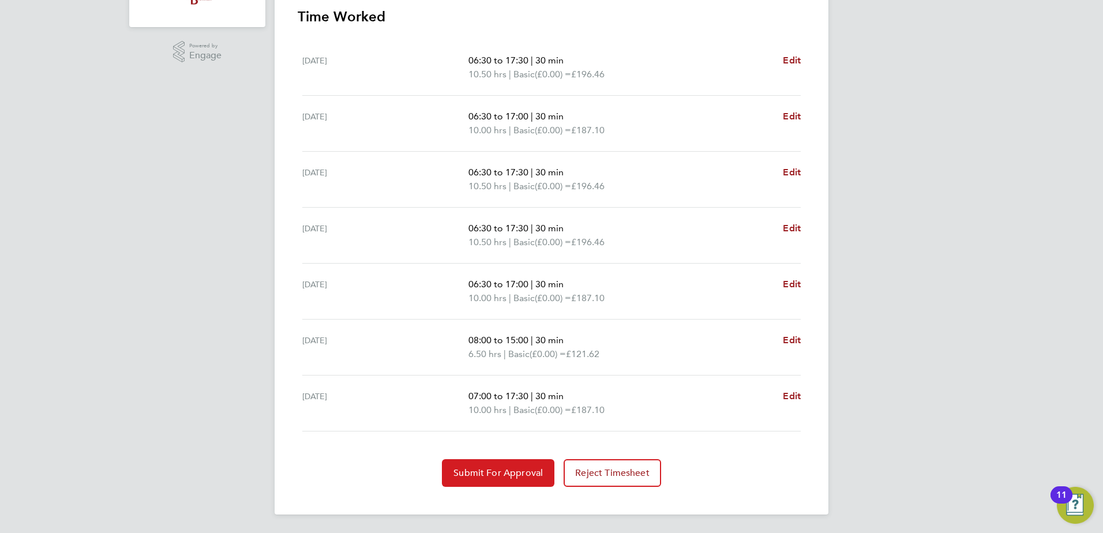
click at [499, 467] on button "Submit For Approval" at bounding box center [498, 473] width 113 height 28
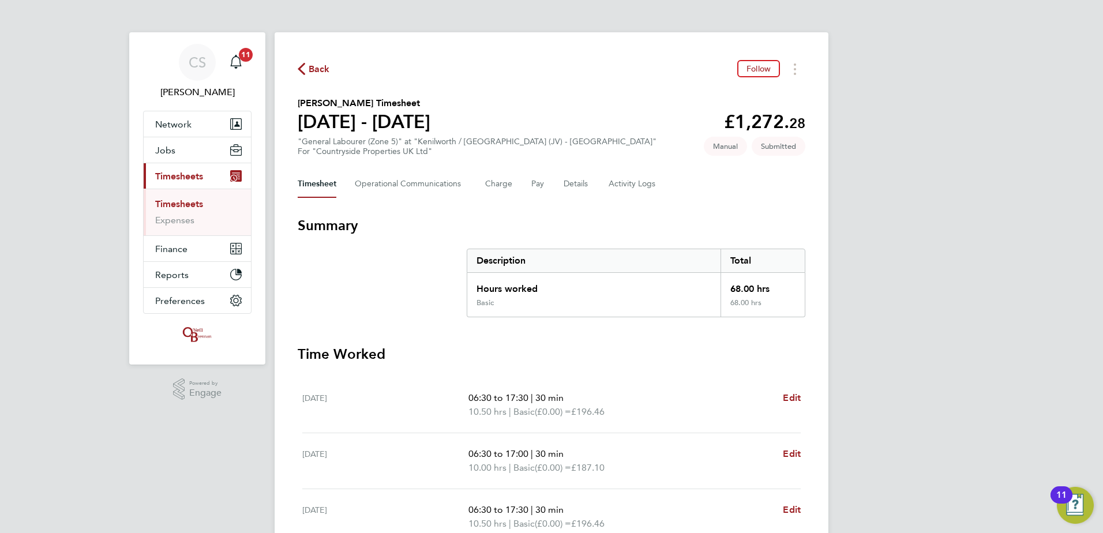
click at [308, 71] on span "Back" at bounding box center [314, 68] width 32 height 11
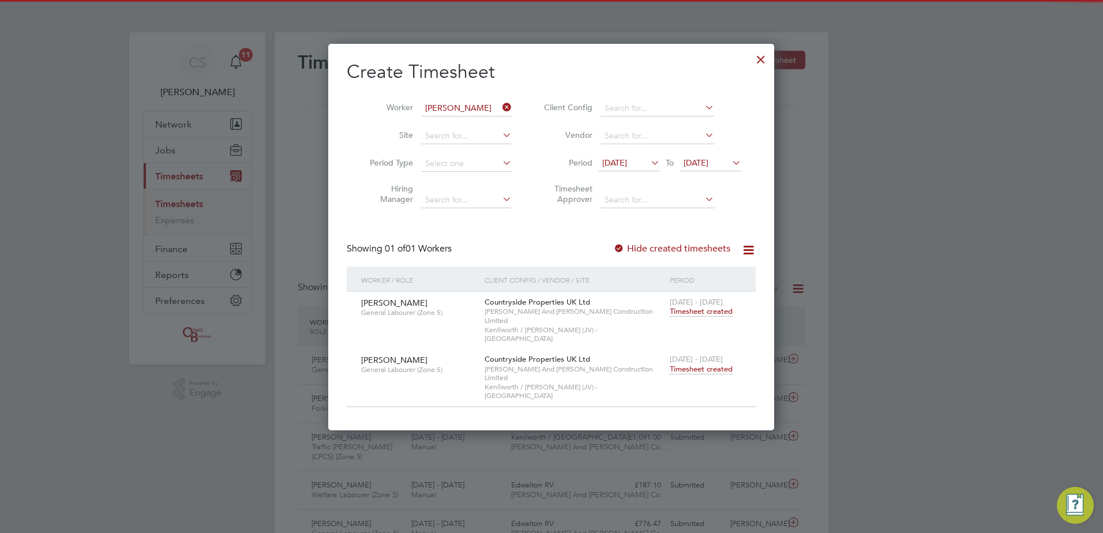
drag, startPoint x: 762, startPoint y: 55, endPoint x: 777, endPoint y: 55, distance: 15.0
click at [763, 55] on div at bounding box center [761, 56] width 21 height 21
click at [1004, 84] on div at bounding box center [551, 266] width 1103 height 533
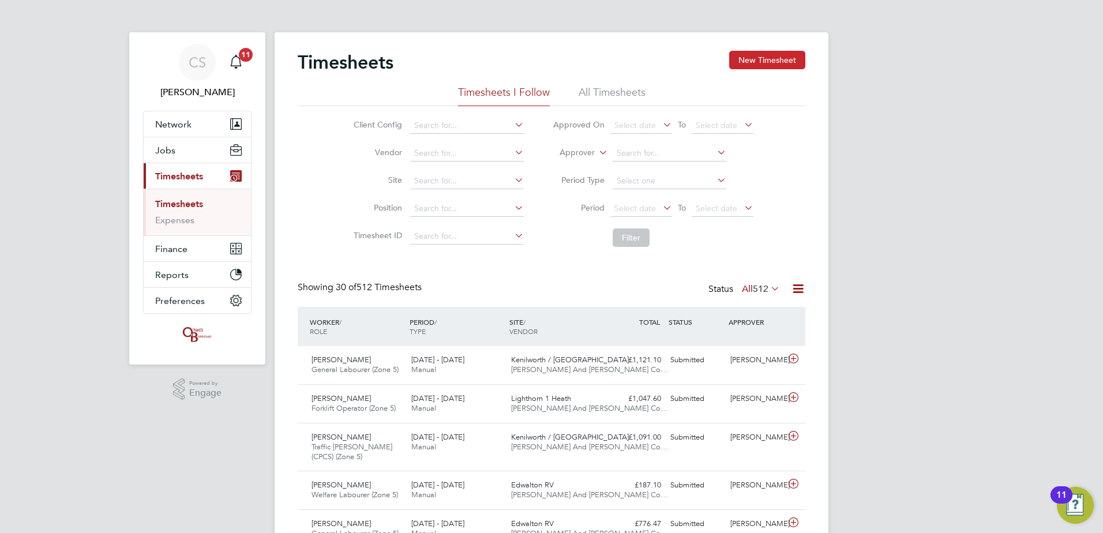
click at [733, 61] on button "New Timesheet" at bounding box center [767, 60] width 76 height 18
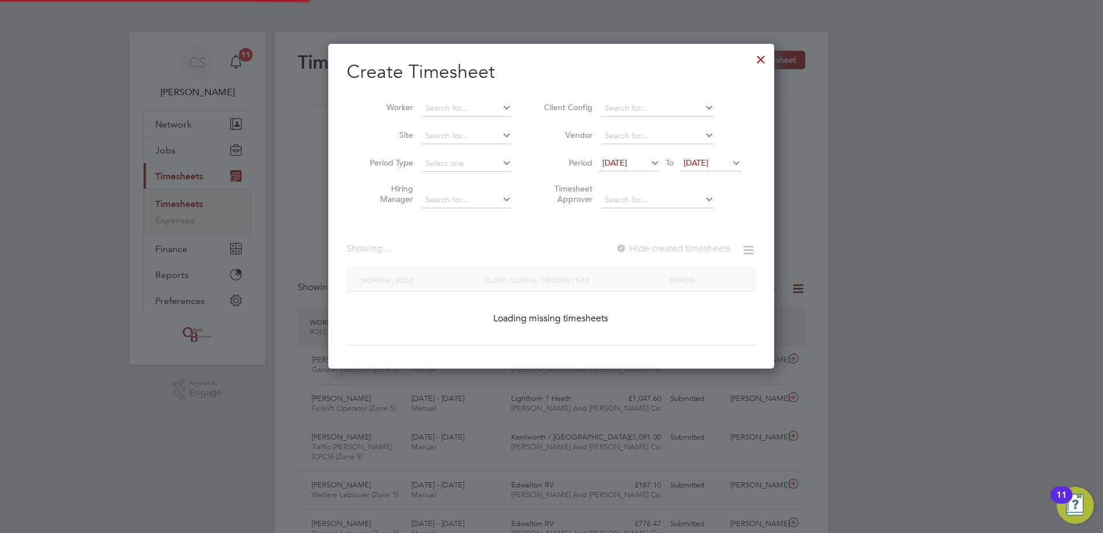
scroll to position [325, 447]
click at [454, 113] on input at bounding box center [466, 108] width 91 height 16
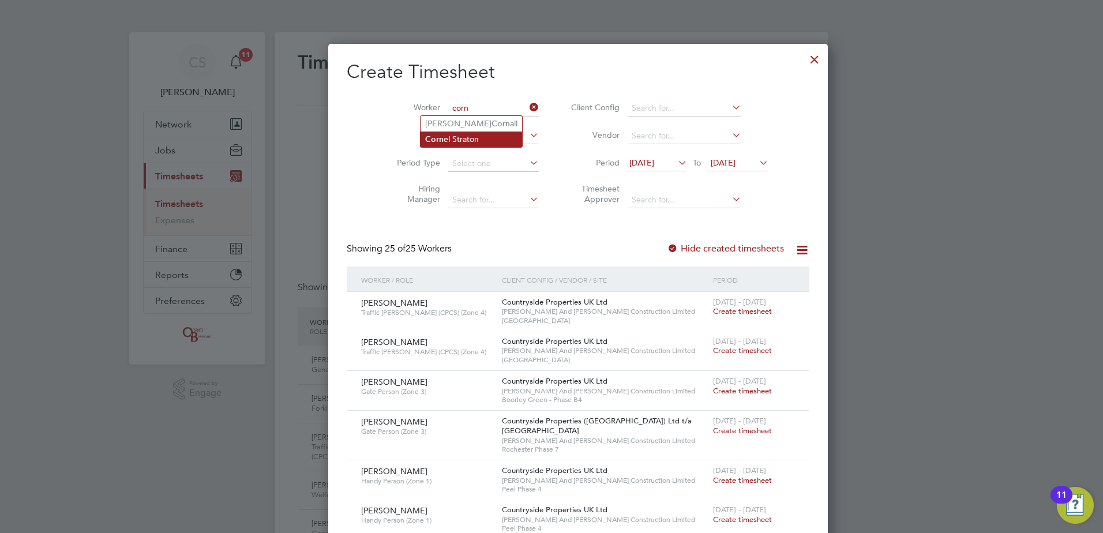
click at [476, 132] on li "Corn el Straton" at bounding box center [472, 140] width 102 height 16
type input "Cornel Straton"
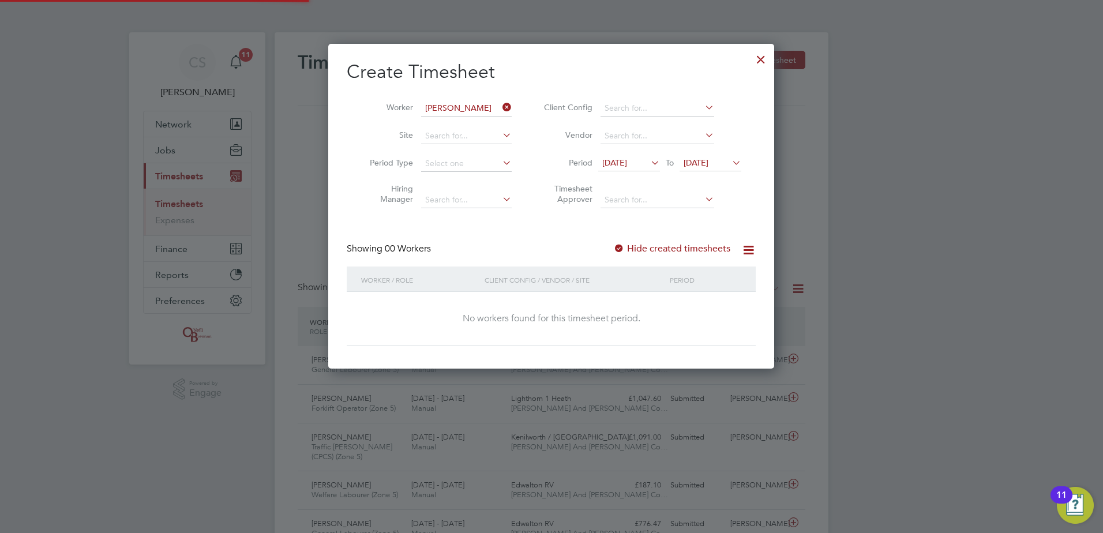
scroll to position [325, 447]
click at [685, 246] on label "Hide created timesheets" at bounding box center [671, 249] width 117 height 12
click at [684, 247] on label "Hide created timesheets" at bounding box center [671, 249] width 117 height 12
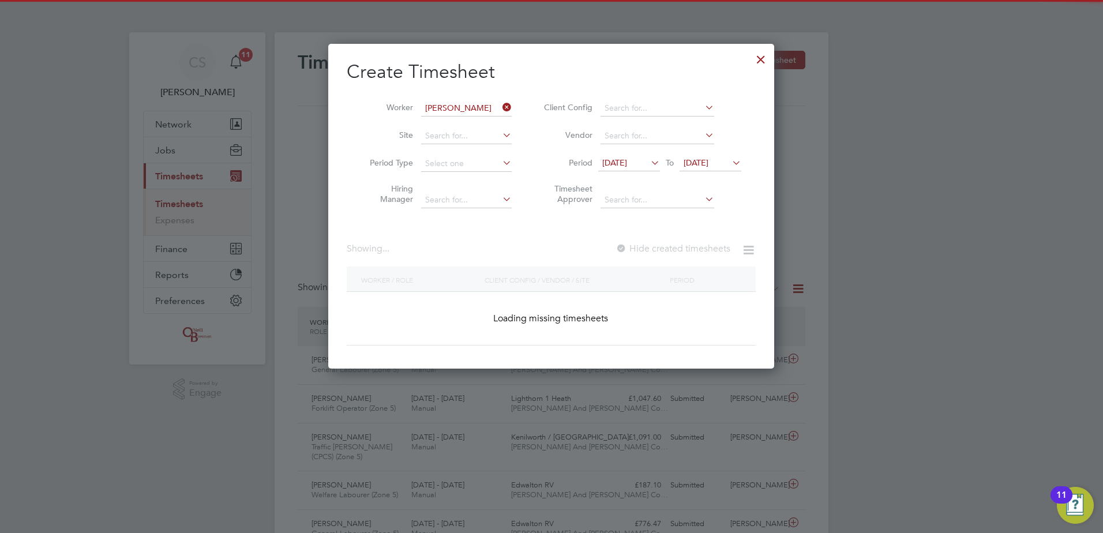
scroll to position [350, 447]
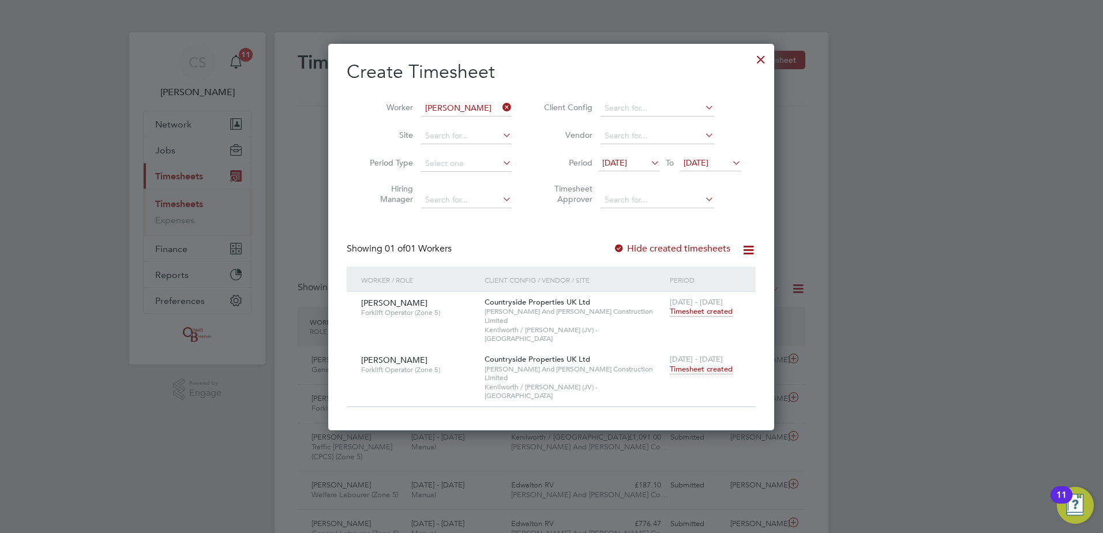
click at [704, 364] on span "Timesheet created" at bounding box center [701, 369] width 63 height 10
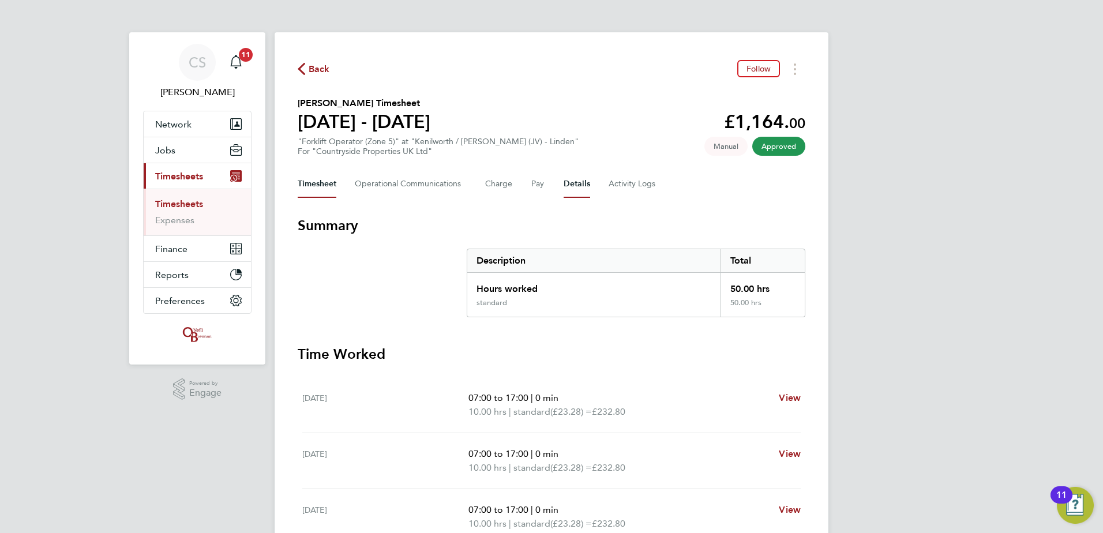
click at [569, 181] on button "Details" at bounding box center [577, 184] width 27 height 28
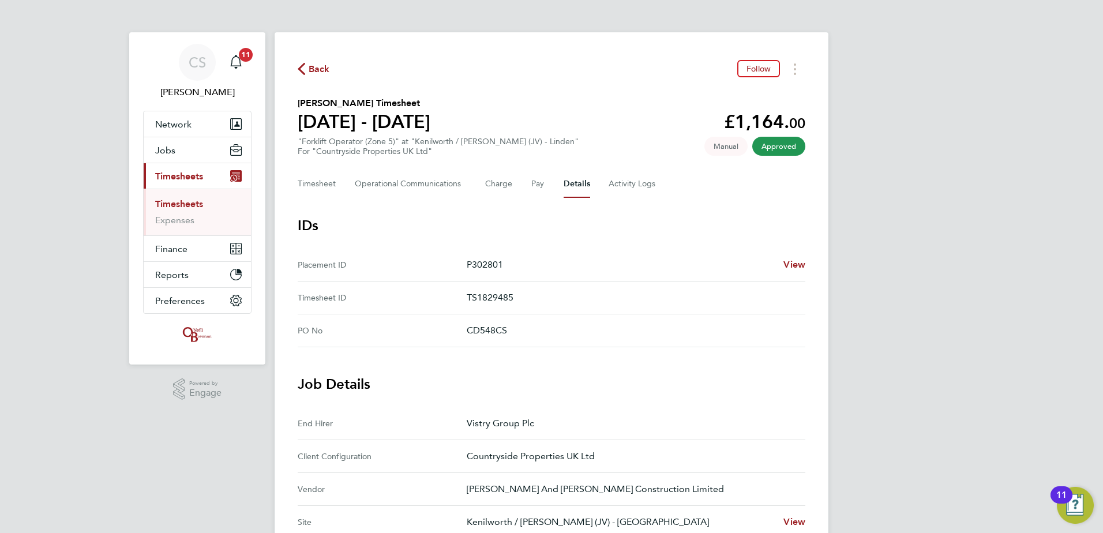
click at [313, 71] on span "Back" at bounding box center [319, 69] width 21 height 14
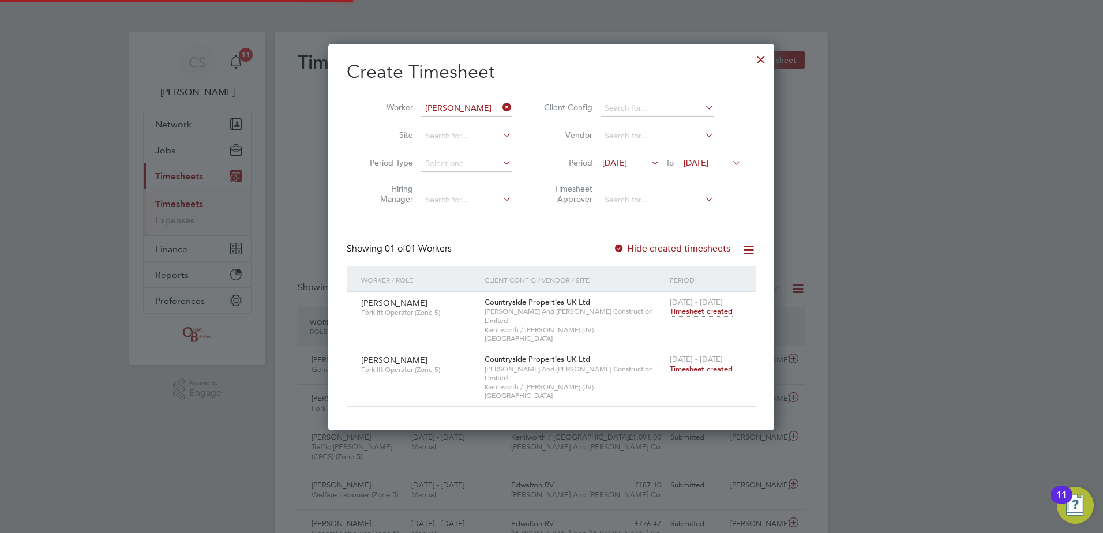
scroll to position [29, 100]
drag, startPoint x: 754, startPoint y: 49, endPoint x: 799, endPoint y: 81, distance: 55.4
click at [754, 58] on div at bounding box center [761, 56] width 21 height 21
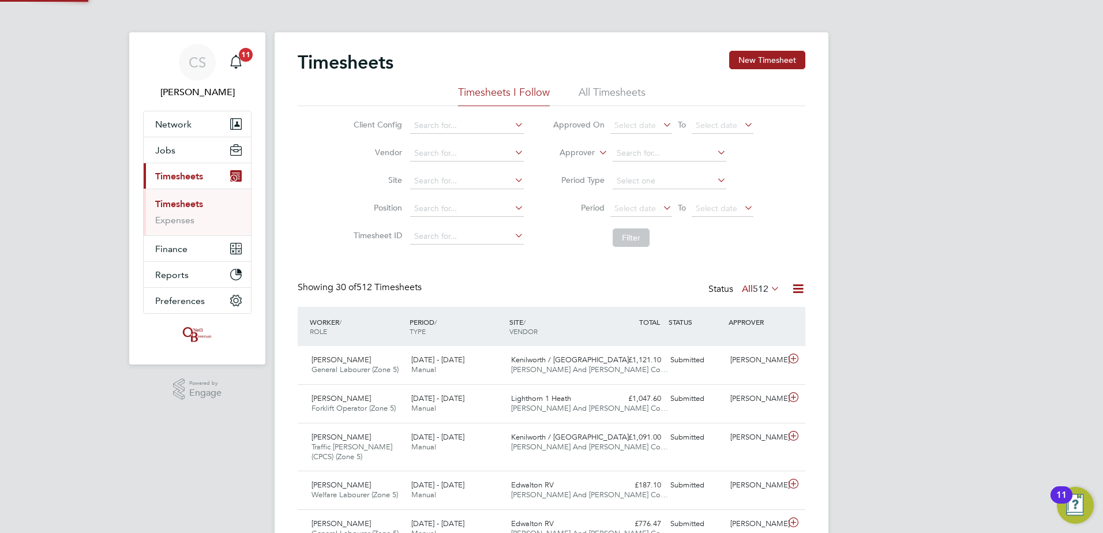
click at [797, 119] on div "Client Config Vendor Site Position Timesheet ID Approved On Select date To Sele…" at bounding box center [552, 179] width 508 height 147
drag, startPoint x: 990, startPoint y: 336, endPoint x: 983, endPoint y: 339, distance: 8.0
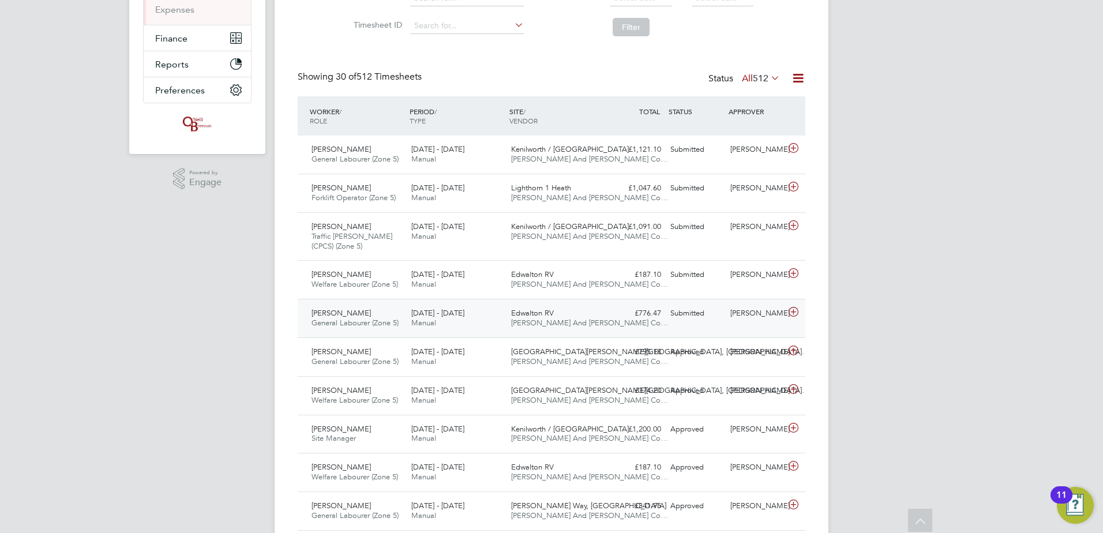
scroll to position [231, 0]
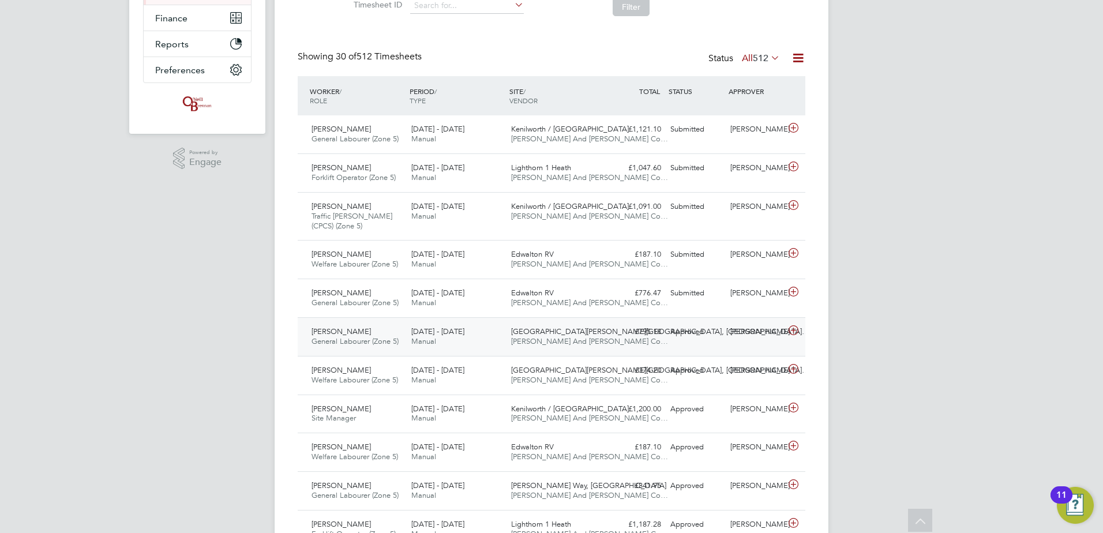
click at [729, 337] on div "[PERSON_NAME]" at bounding box center [756, 332] width 60 height 19
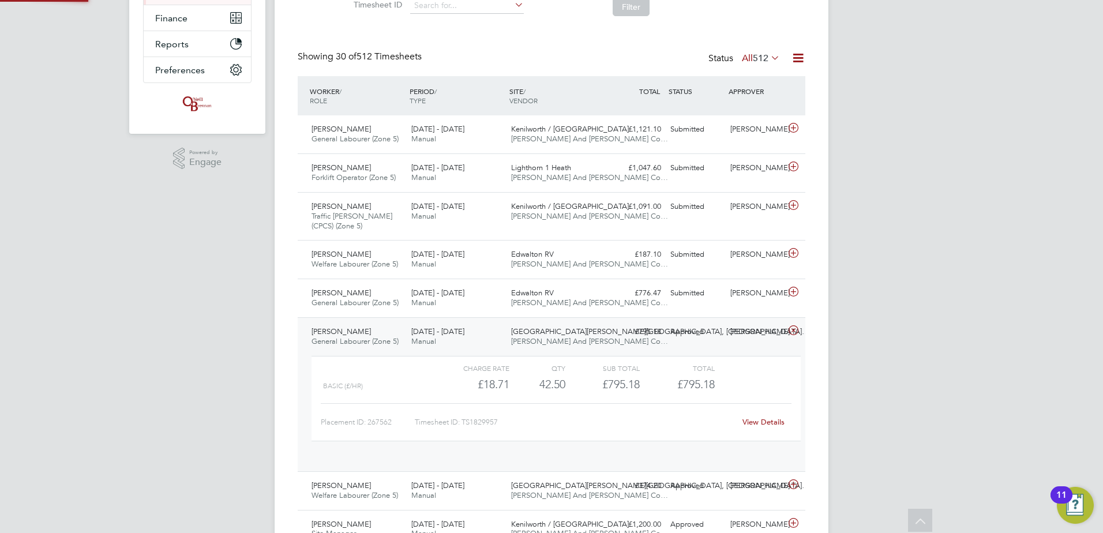
scroll to position [20, 113]
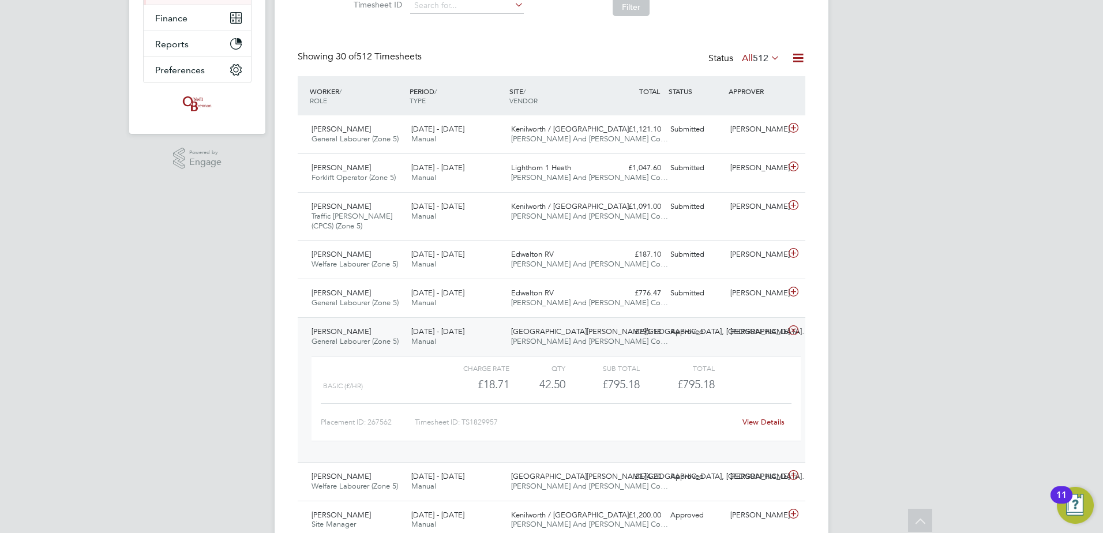
click at [763, 419] on link "View Details" at bounding box center [764, 422] width 42 height 10
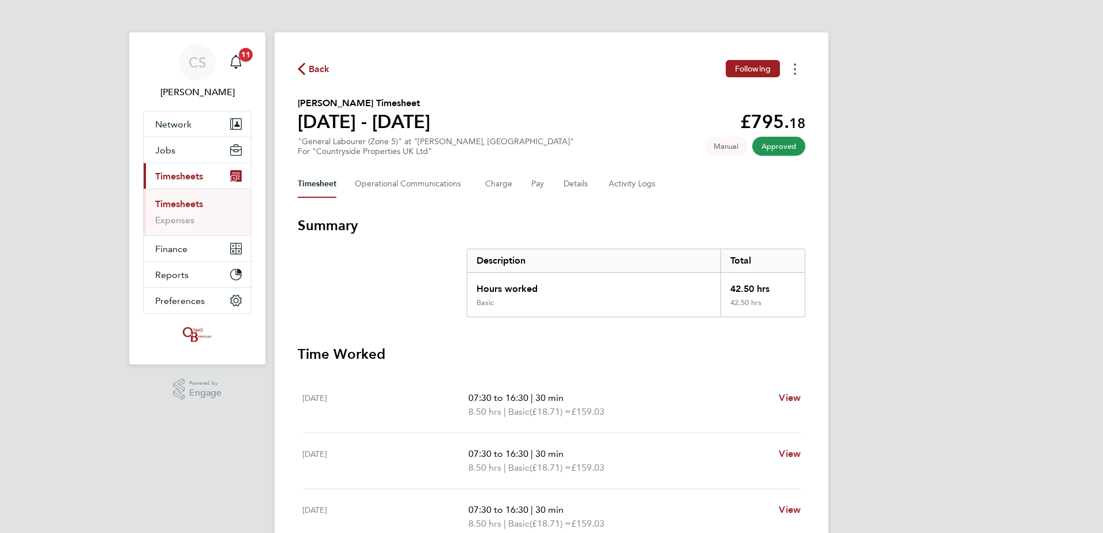
drag, startPoint x: 799, startPoint y: 68, endPoint x: 798, endPoint y: 74, distance: 6.9
click at [798, 68] on button "Timesheets Menu" at bounding box center [795, 69] width 21 height 18
drag, startPoint x: 778, startPoint y: 96, endPoint x: 730, endPoint y: 95, distance: 47.9
click at [778, 96] on link "Download timesheet" at bounding box center [736, 94] width 138 height 23
click at [317, 66] on span "Back" at bounding box center [319, 69] width 21 height 14
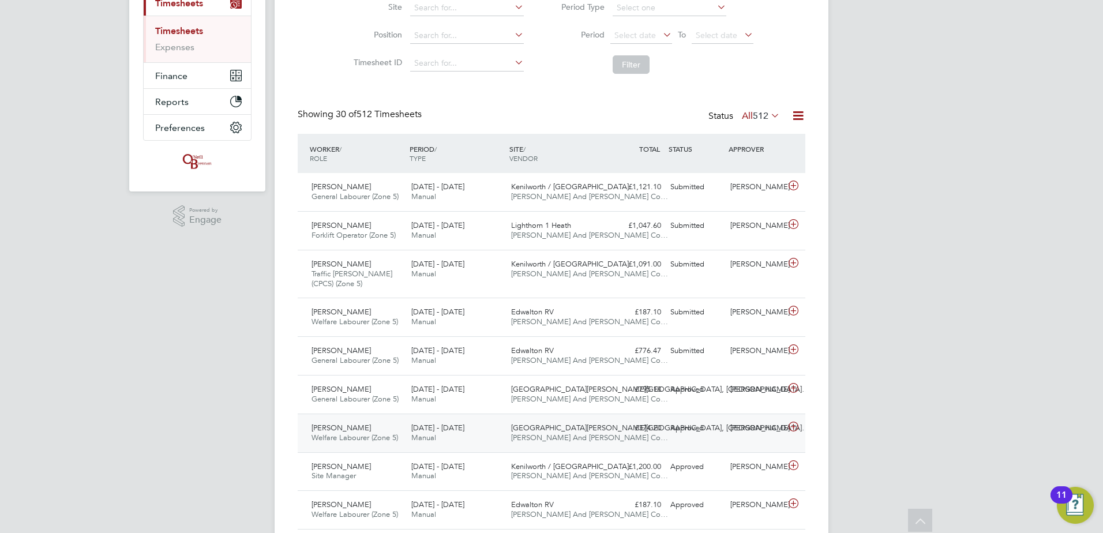
click at [435, 417] on div "Christopher Faulkner Welfare Labourer (Zone 5) 22 - 28 Sep 2025 22 - 28 Sep 202…" at bounding box center [552, 433] width 508 height 39
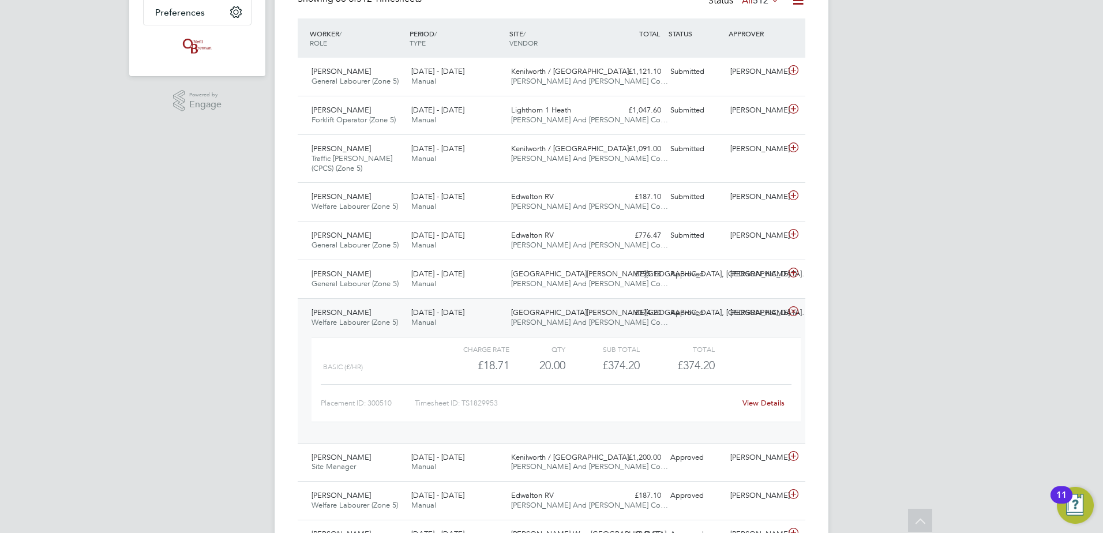
click at [752, 403] on link "View Details" at bounding box center [764, 403] width 42 height 10
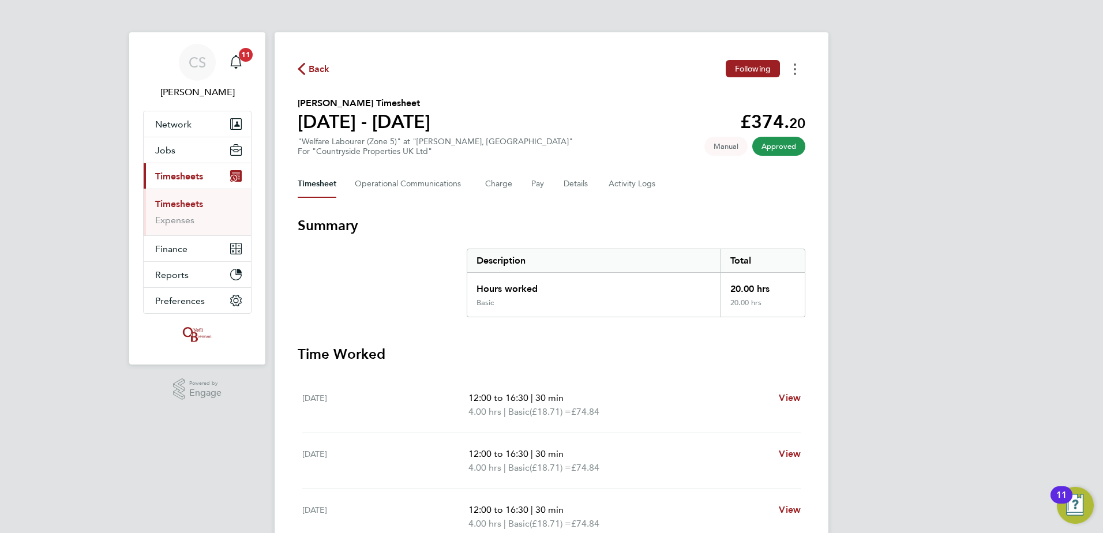
click at [791, 73] on button "Timesheets Menu" at bounding box center [795, 69] width 21 height 18
click at [748, 97] on link "Download timesheet" at bounding box center [736, 94] width 138 height 23
click at [998, 107] on div "CS [PERSON_NAME] Notifications 11 Applications: Network Team Members Businesses…" at bounding box center [551, 421] width 1103 height 843
click at [328, 68] on div "Back Following" at bounding box center [552, 69] width 508 height 18
click at [322, 69] on span "Back" at bounding box center [319, 69] width 21 height 14
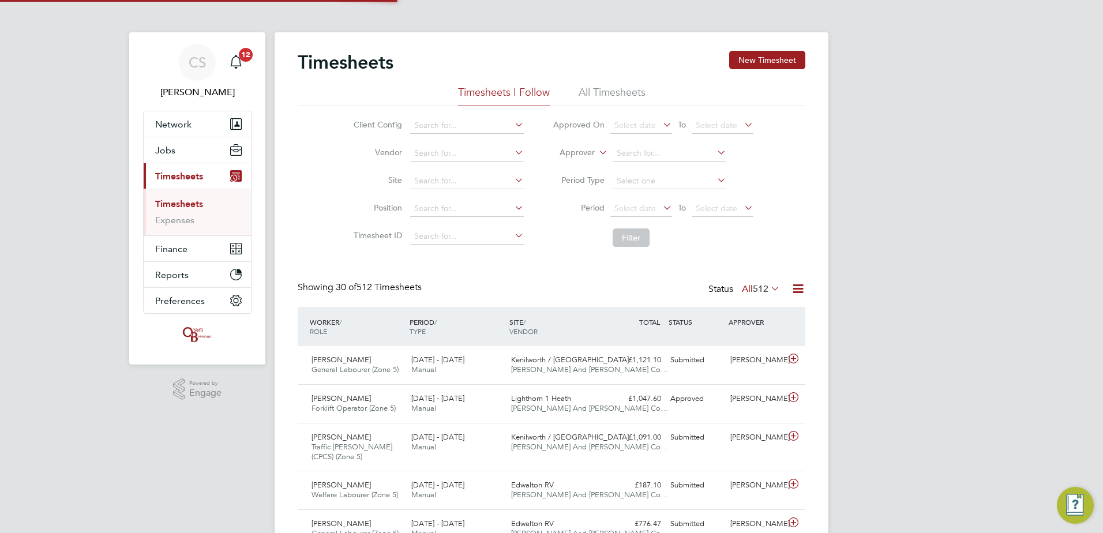
click at [605, 63] on div "Timesheets New Timesheet" at bounding box center [552, 68] width 508 height 35
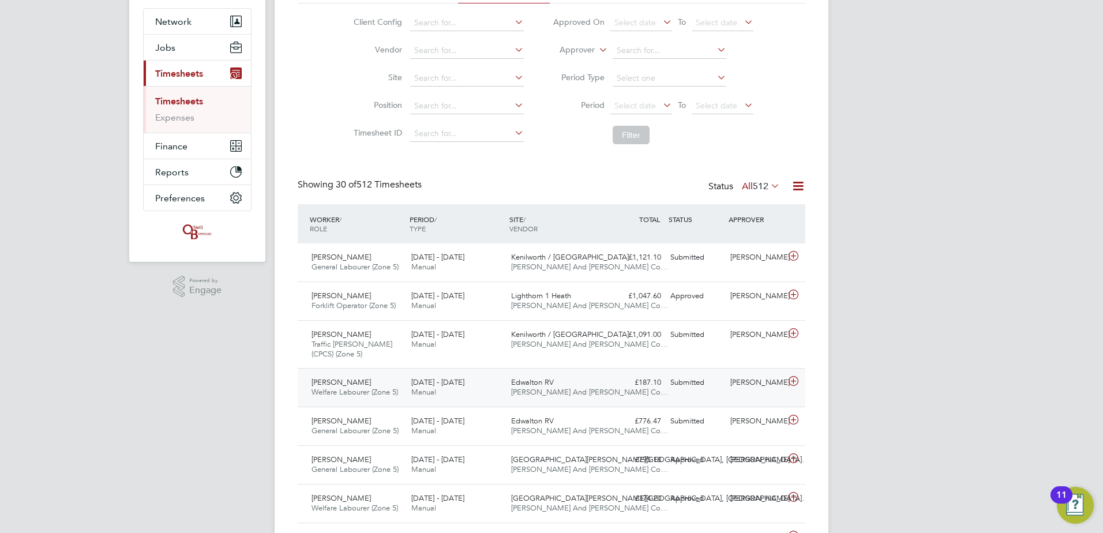
scroll to position [115, 0]
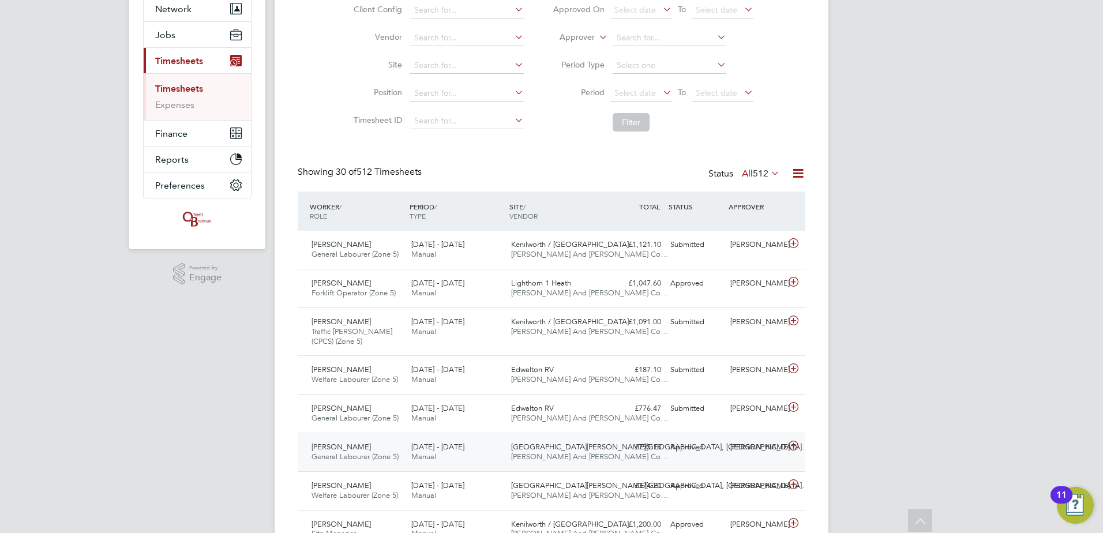
click at [468, 441] on div "22 - 28 Sep 2025 Manual" at bounding box center [457, 452] width 100 height 29
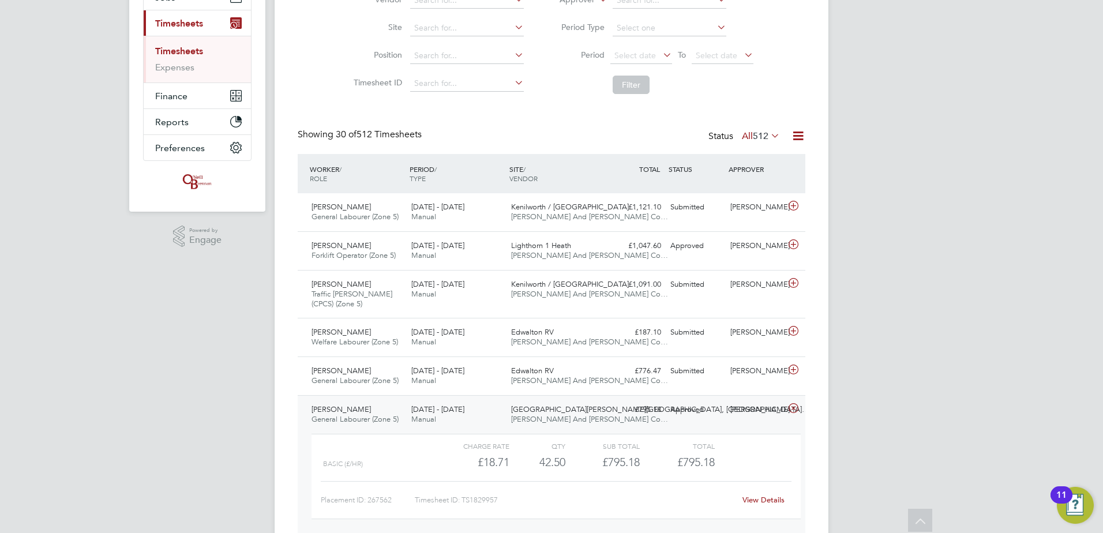
scroll to position [173, 0]
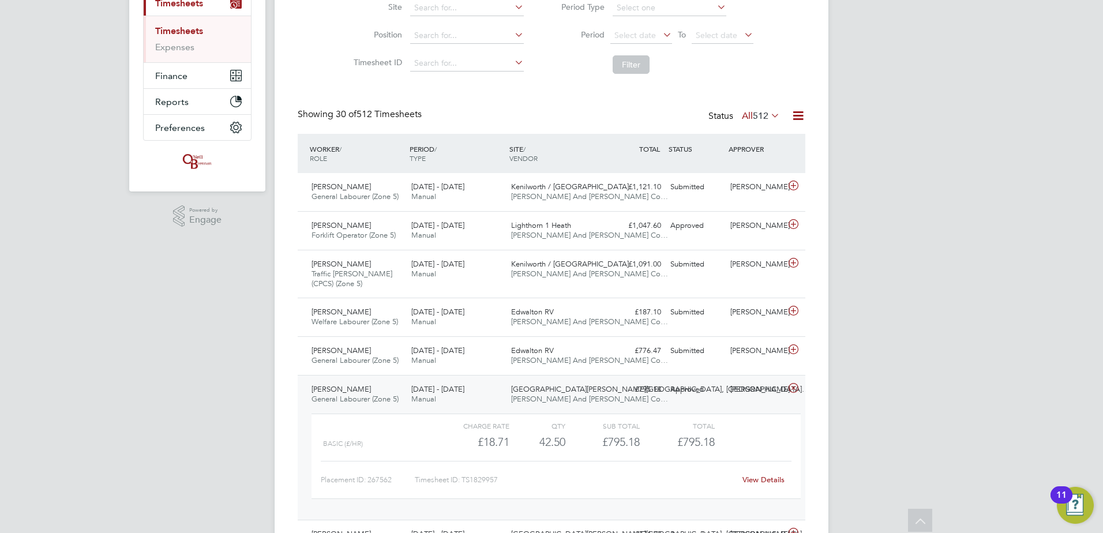
click at [771, 470] on div "Placement ID: 267562 Timesheet ID: TS1829957 View Details" at bounding box center [556, 475] width 471 height 28
drag, startPoint x: 770, startPoint y: 472, endPoint x: 762, endPoint y: 482, distance: 13.2
click at [762, 482] on link "View Details" at bounding box center [764, 480] width 42 height 10
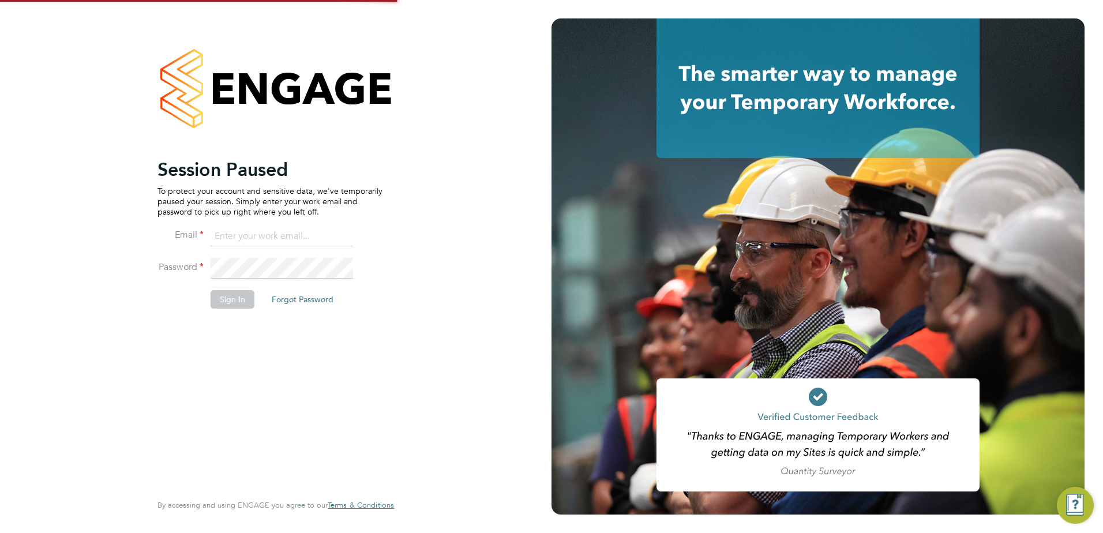
type input "[EMAIL_ADDRESS][DOMAIN_NAME]"
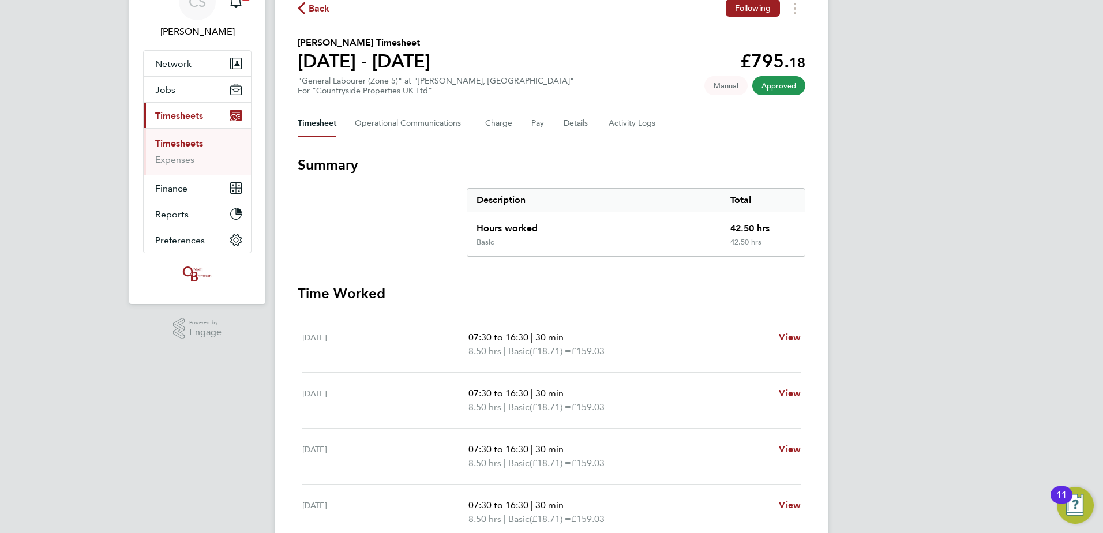
scroll to position [58, 0]
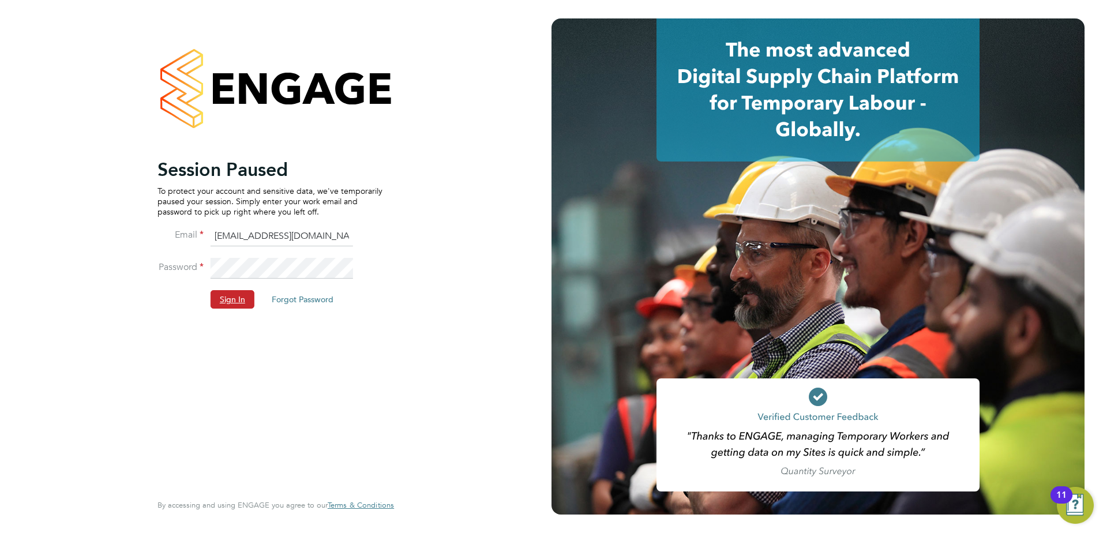
click at [231, 300] on button "Sign In" at bounding box center [233, 299] width 44 height 18
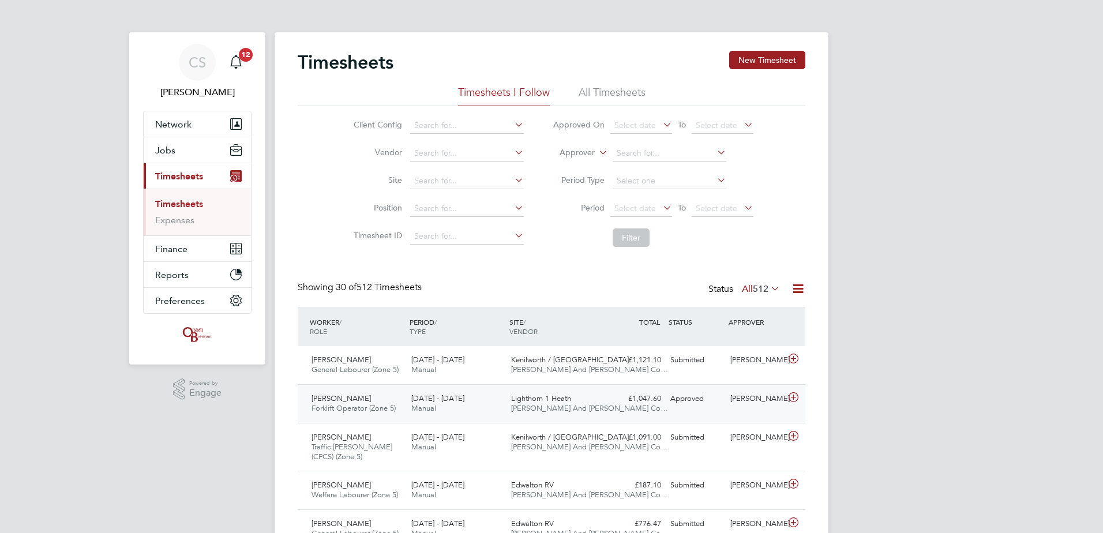
click at [616, 395] on div "£1,047.60 Approved" at bounding box center [636, 398] width 60 height 19
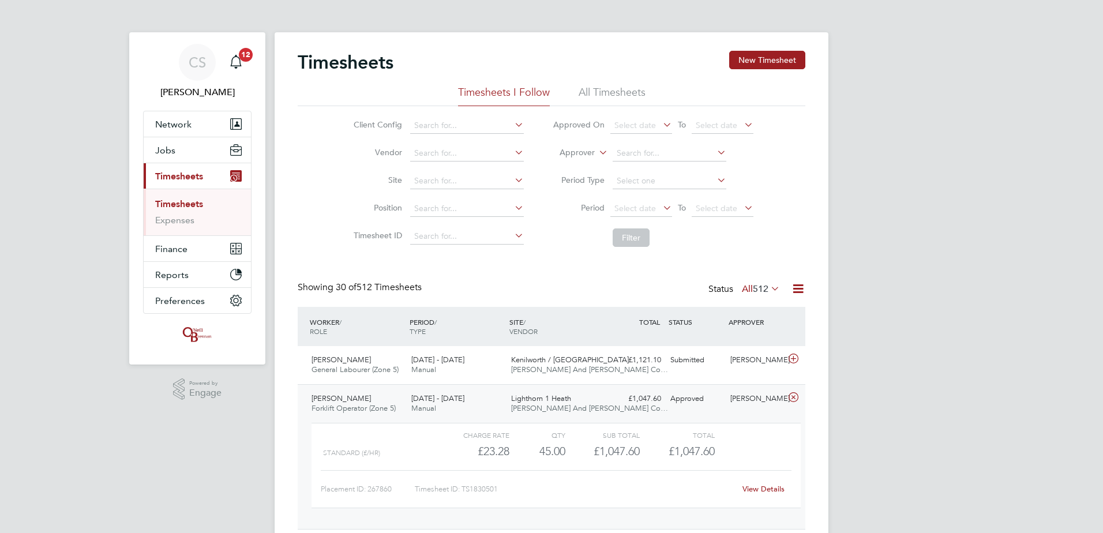
click at [775, 485] on link "View Details" at bounding box center [764, 489] width 42 height 10
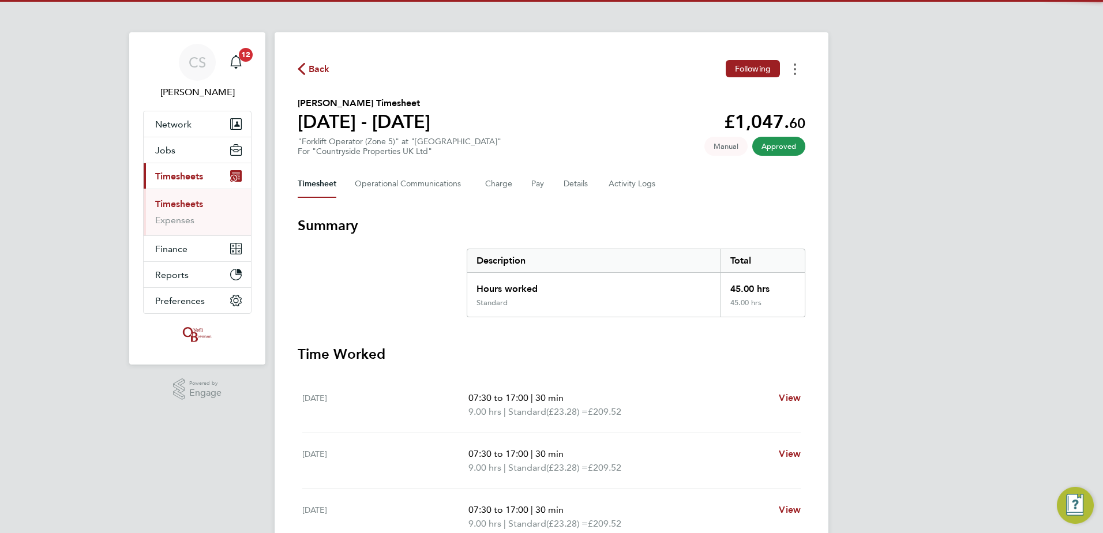
click at [794, 66] on icon "Timesheets Menu" at bounding box center [795, 69] width 2 height 12
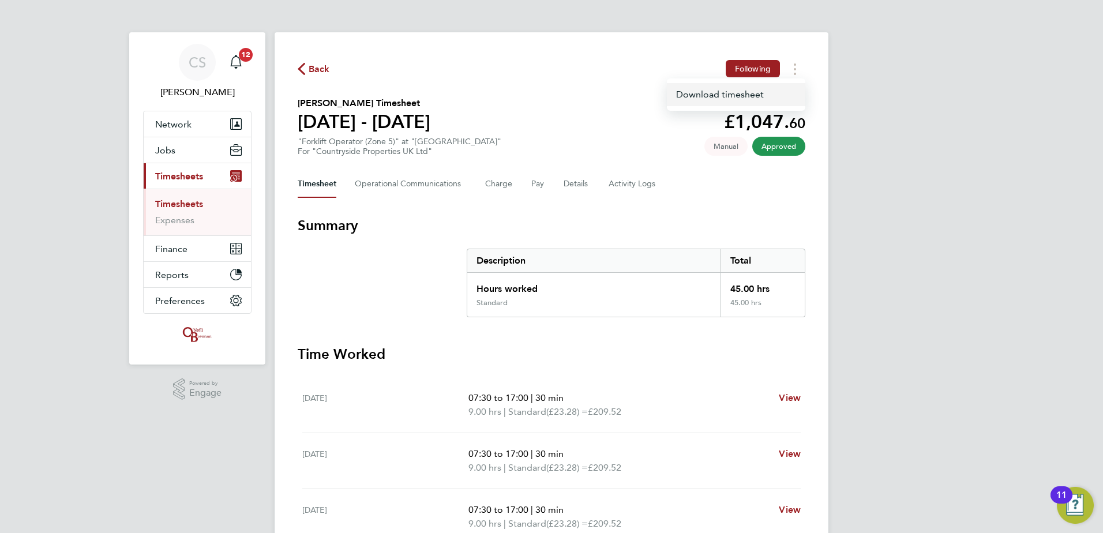
drag, startPoint x: 774, startPoint y: 95, endPoint x: 752, endPoint y: 108, distance: 24.8
click at [774, 96] on link "Download timesheet" at bounding box center [736, 94] width 138 height 23
click at [311, 66] on span "Back" at bounding box center [319, 69] width 21 height 14
